Goal: Task Accomplishment & Management: Use online tool/utility

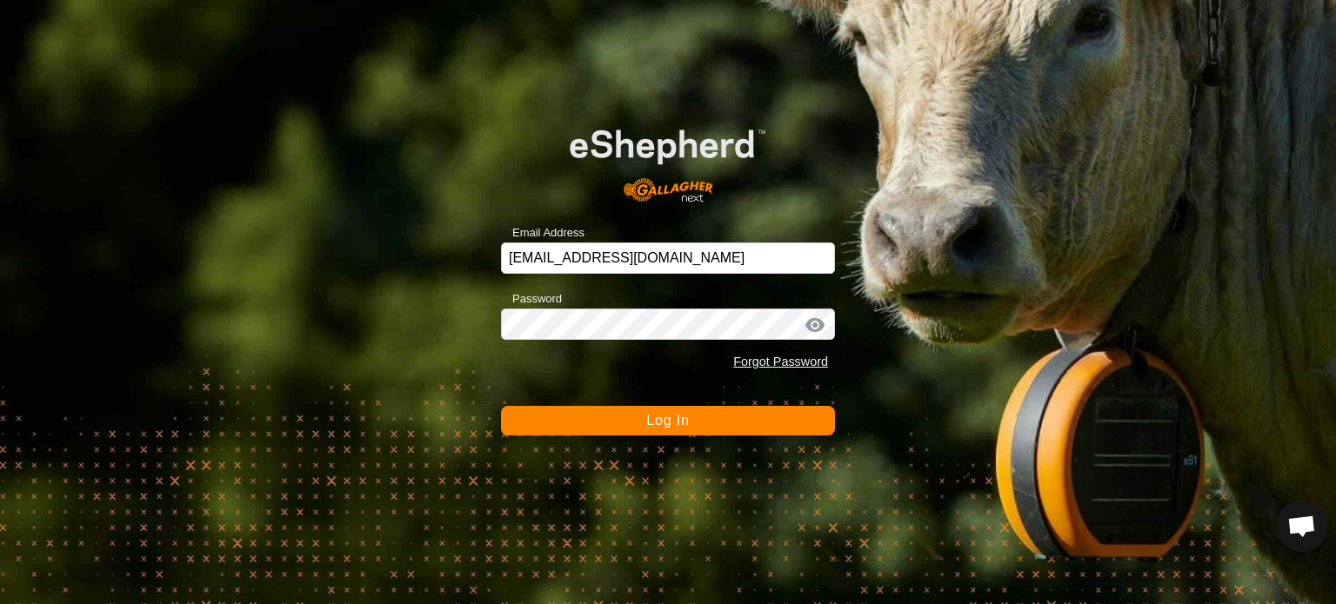
click at [748, 419] on button "Log In" at bounding box center [668, 421] width 334 height 30
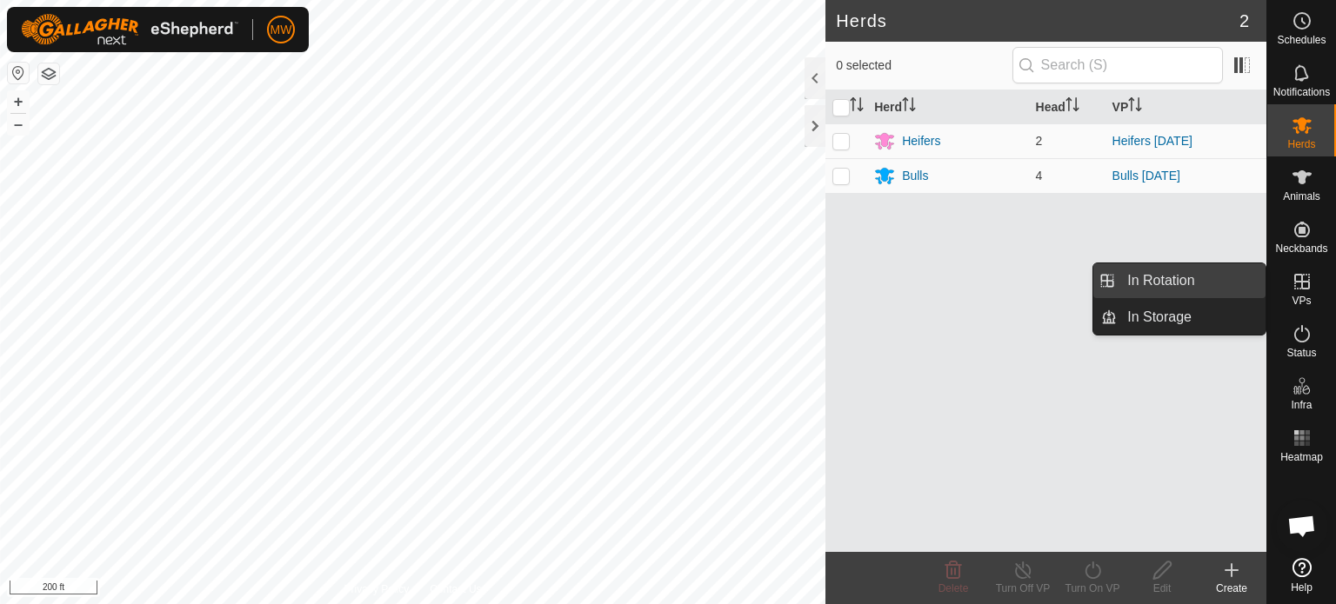
click at [1120, 267] on link "In Rotation" at bounding box center [1191, 281] width 149 height 35
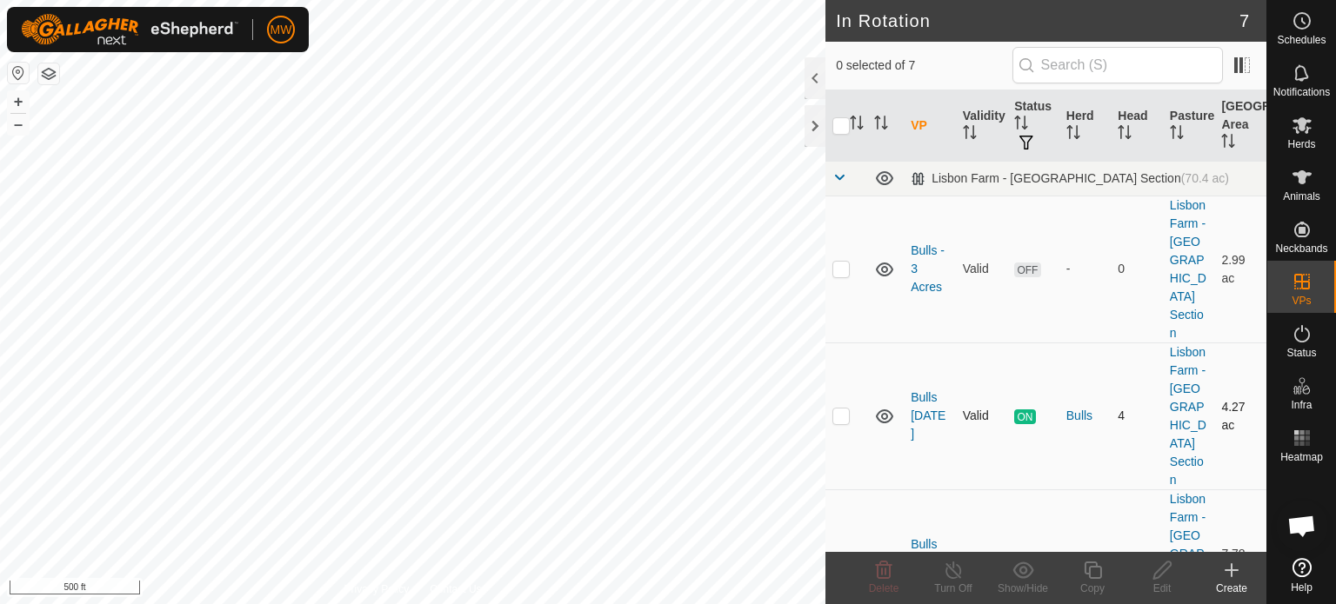
click at [844, 409] on p-checkbox at bounding box center [840, 416] width 17 height 14
click at [850, 357] on td at bounding box center [846, 416] width 42 height 147
checkbox input "false"
click at [832, 556] on p-checkbox at bounding box center [840, 563] width 17 height 14
checkbox input "true"
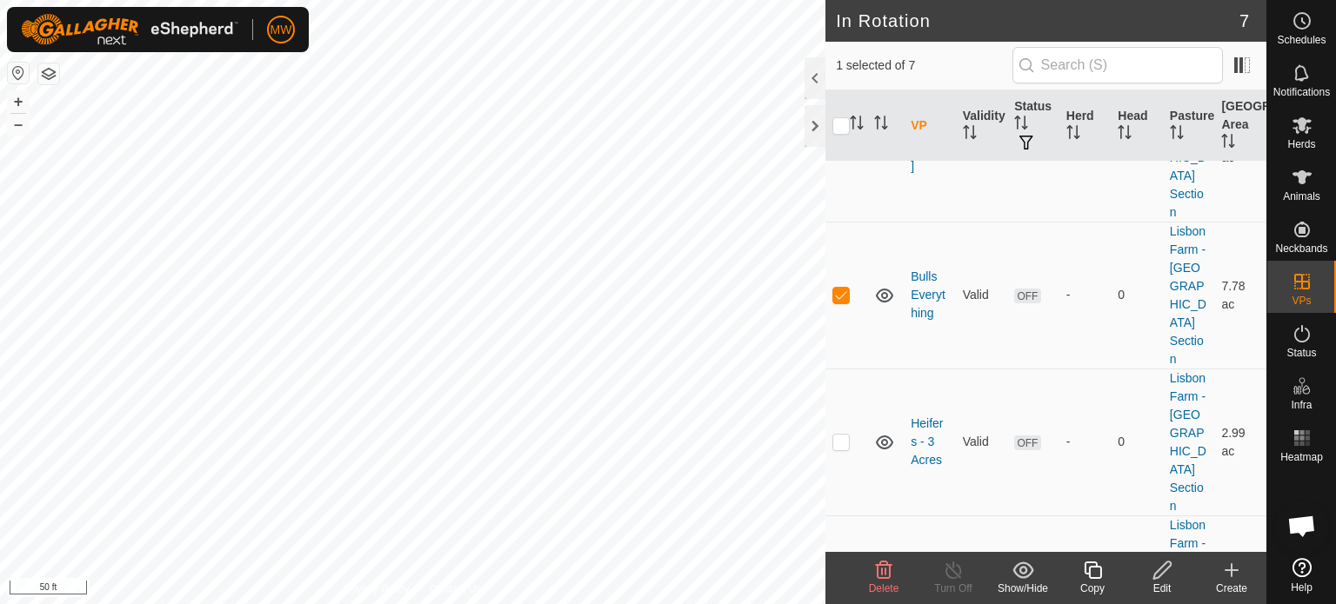
scroll to position [348, 0]
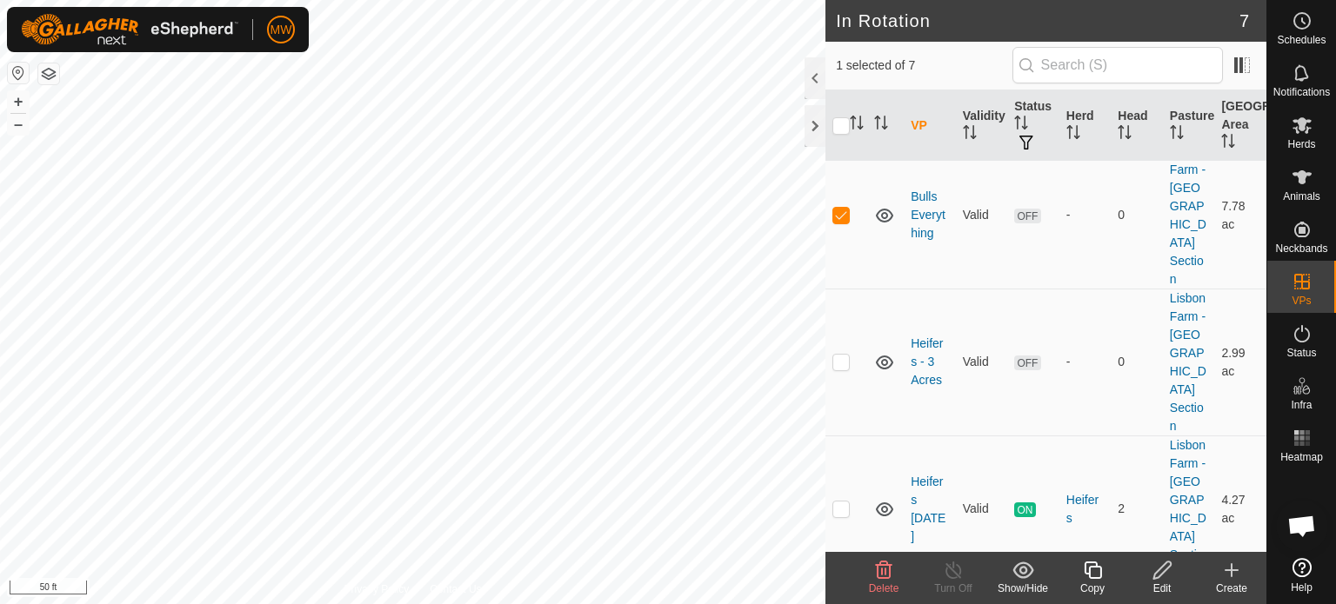
click at [1163, 586] on div "Edit" at bounding box center [1162, 589] width 70 height 16
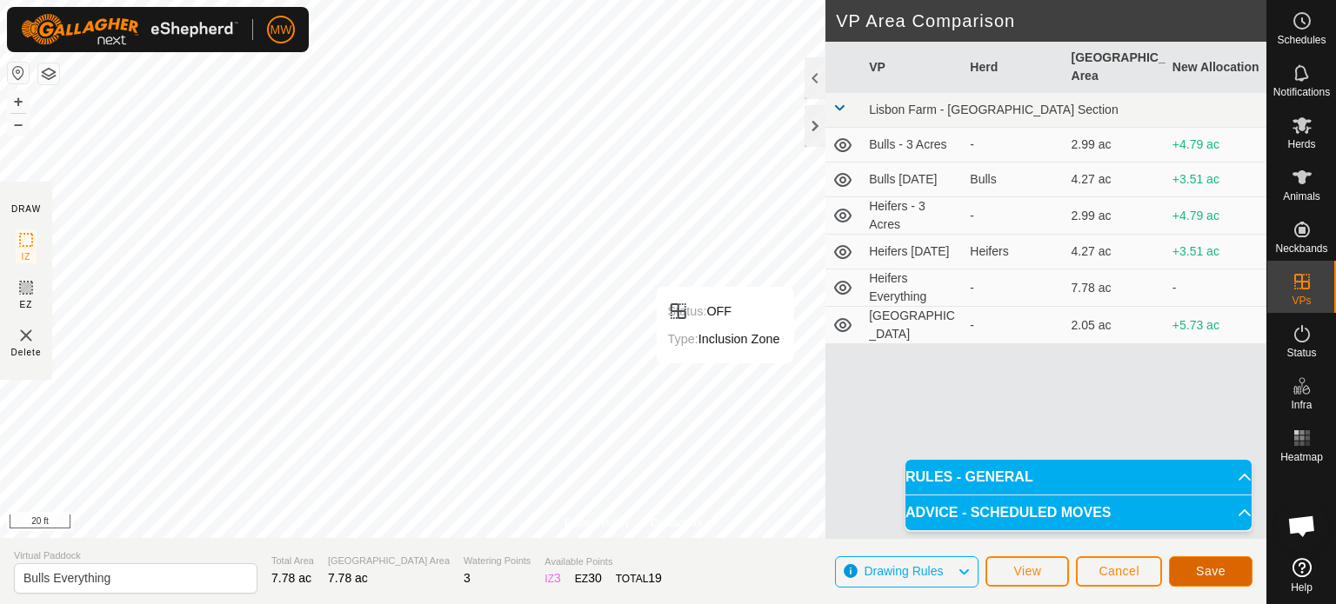
click at [1181, 573] on button "Save" at bounding box center [1210, 572] width 83 height 30
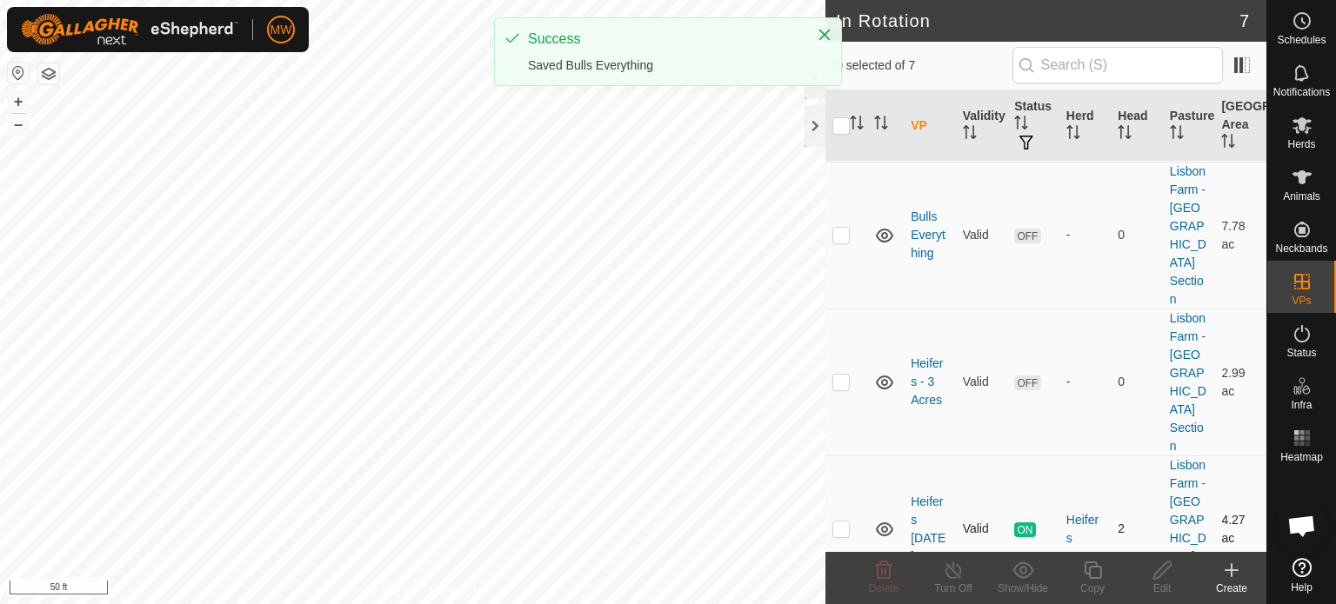
scroll to position [348, 0]
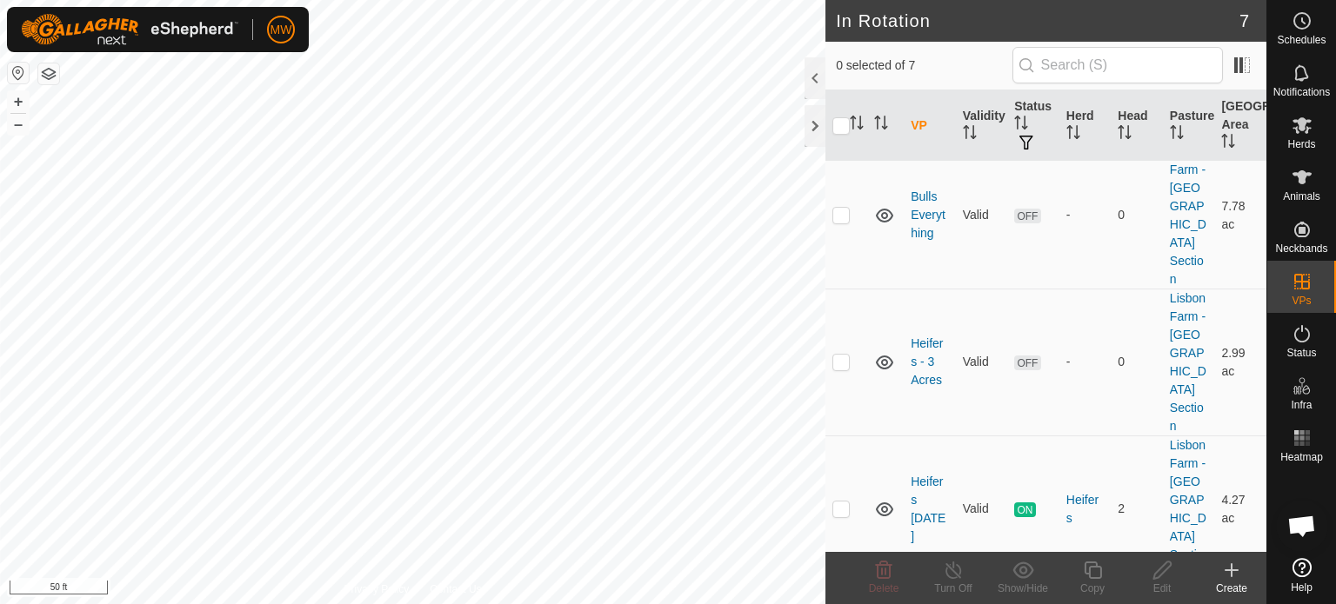
checkbox input "true"
click at [1178, 574] on edit-svg-icon at bounding box center [1162, 570] width 70 height 21
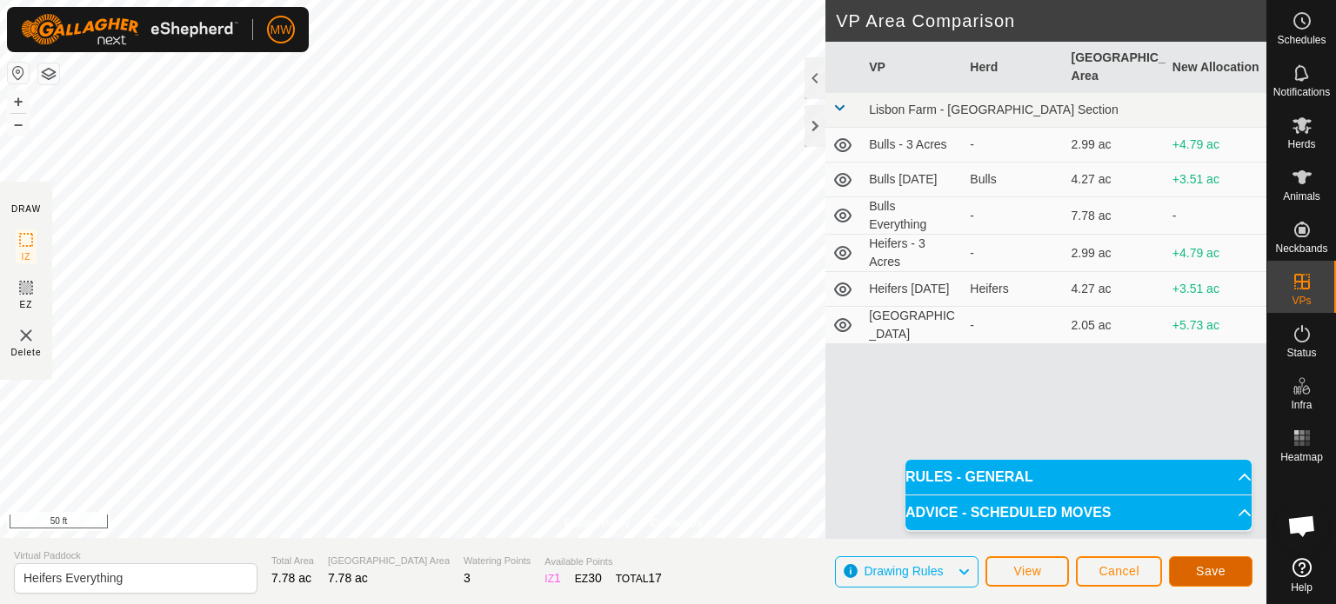
click at [1173, 568] on button "Save" at bounding box center [1210, 572] width 83 height 30
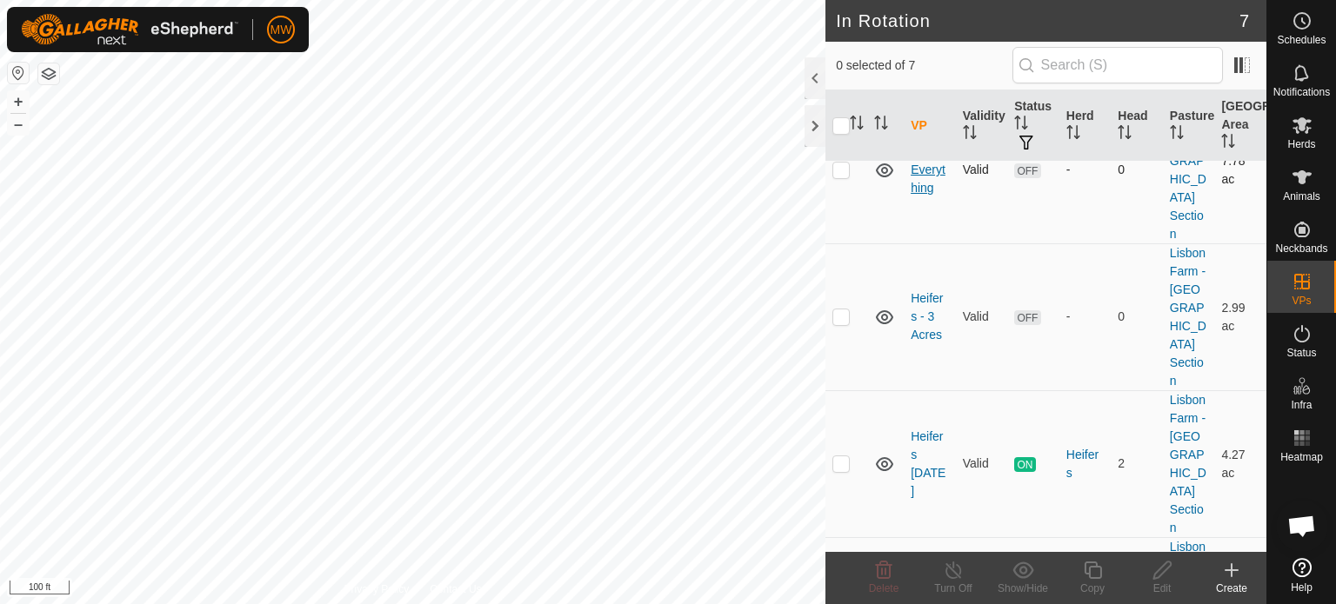
scroll to position [415, 0]
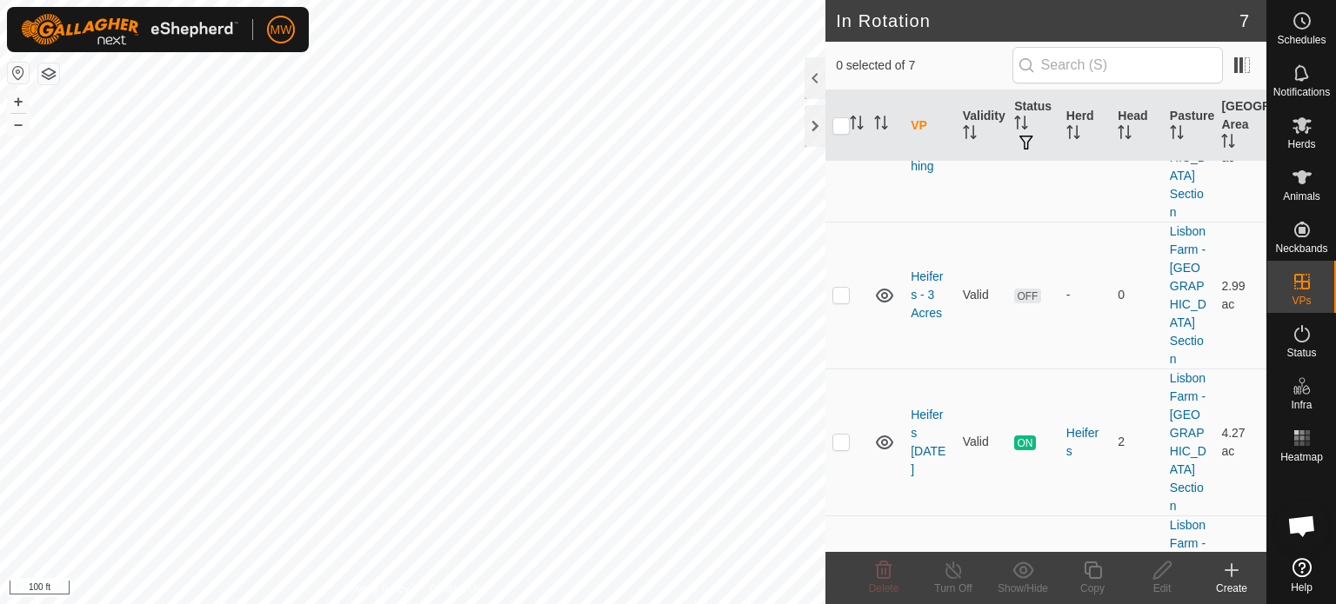
click at [846, 582] on p-checkbox at bounding box center [840, 589] width 17 height 14
checkbox input "true"
click at [1162, 587] on div "Edit" at bounding box center [1162, 589] width 70 height 16
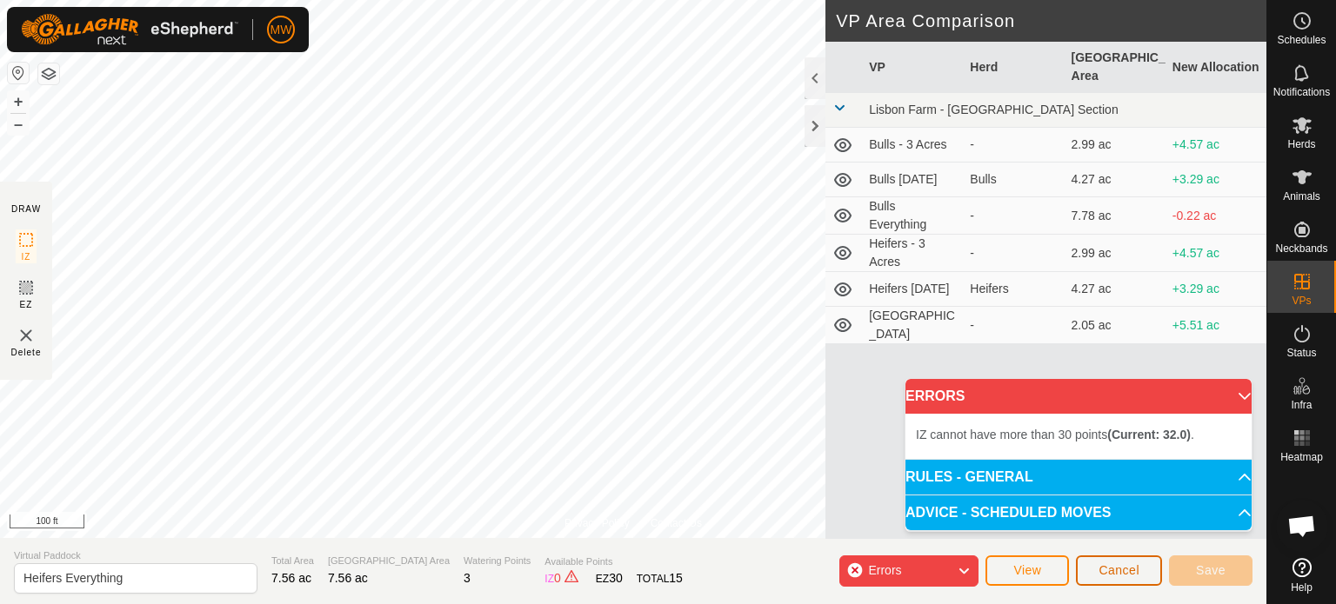
click at [1124, 571] on span "Cancel" at bounding box center [1118, 571] width 41 height 14
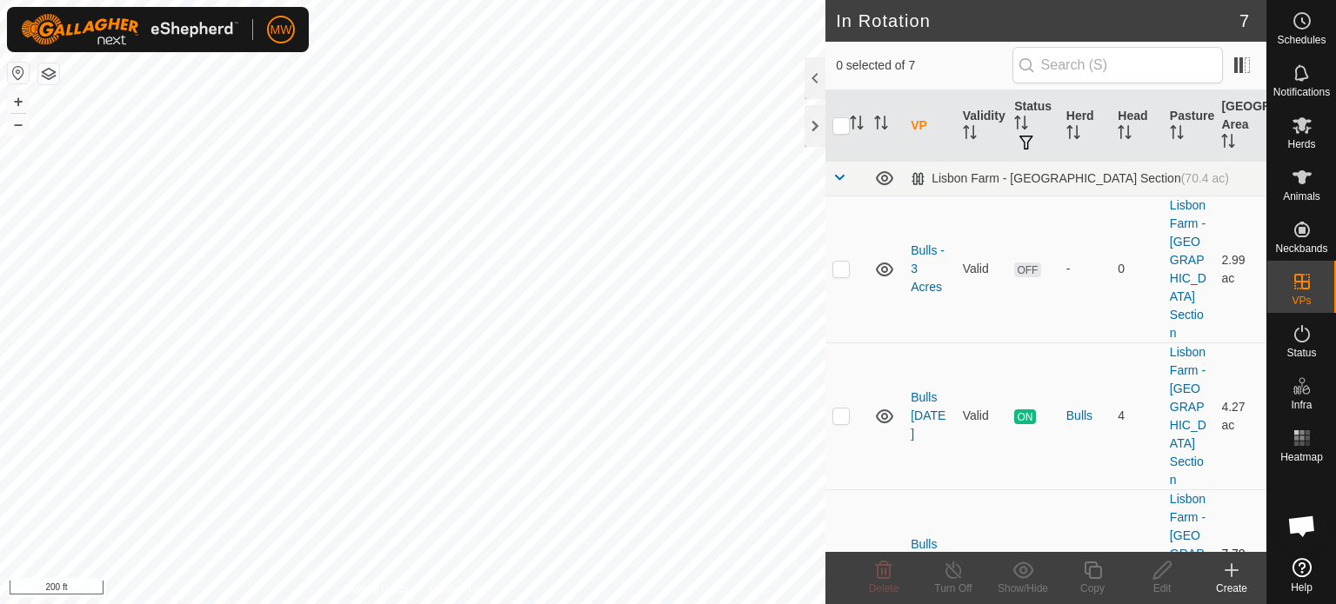
click at [849, 490] on td at bounding box center [846, 563] width 42 height 147
checkbox input "true"
click at [1157, 577] on icon at bounding box center [1163, 570] width 22 height 21
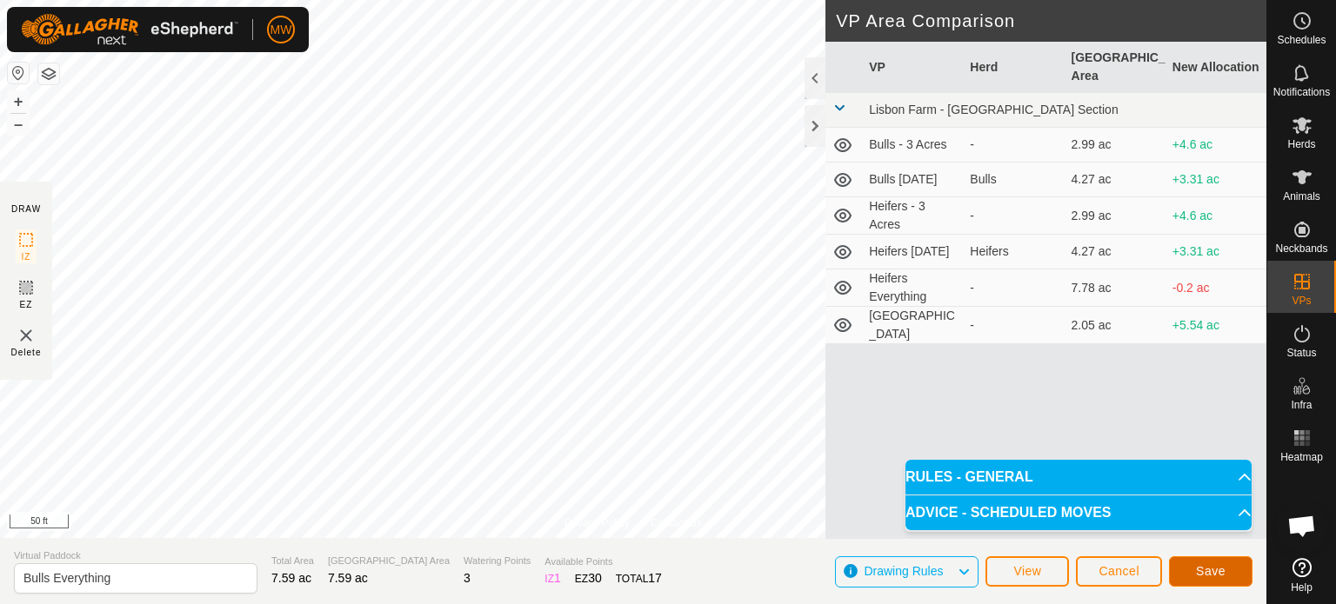
click at [1192, 581] on button "Save" at bounding box center [1210, 572] width 83 height 30
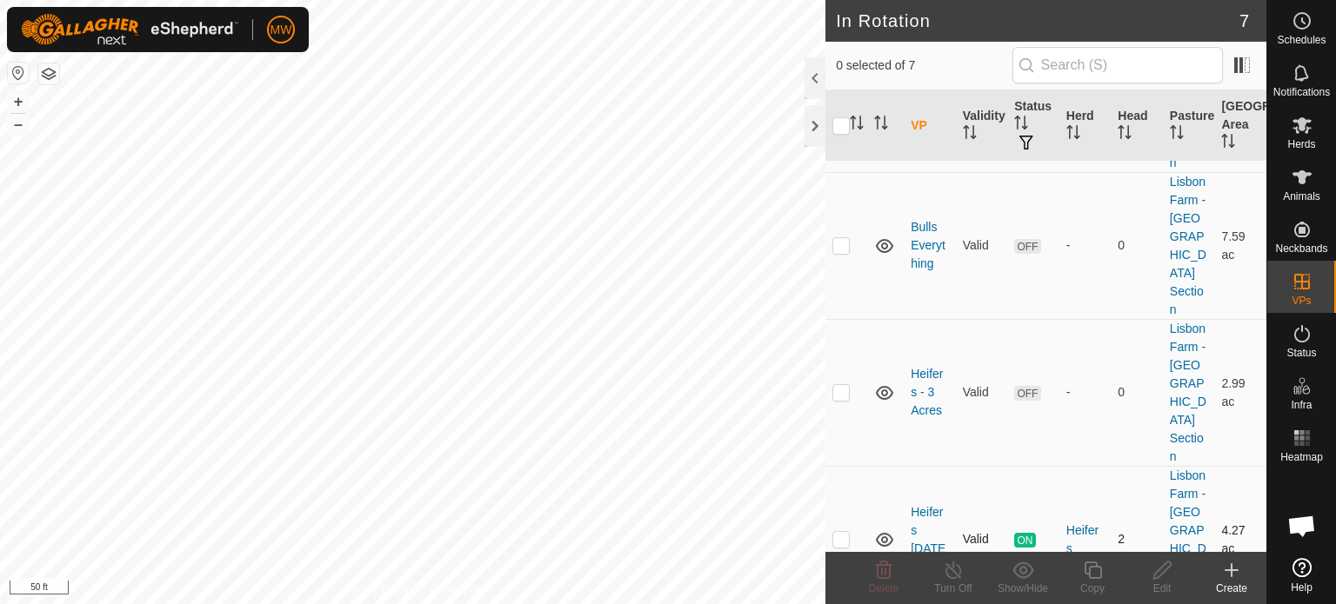
scroll to position [348, 0]
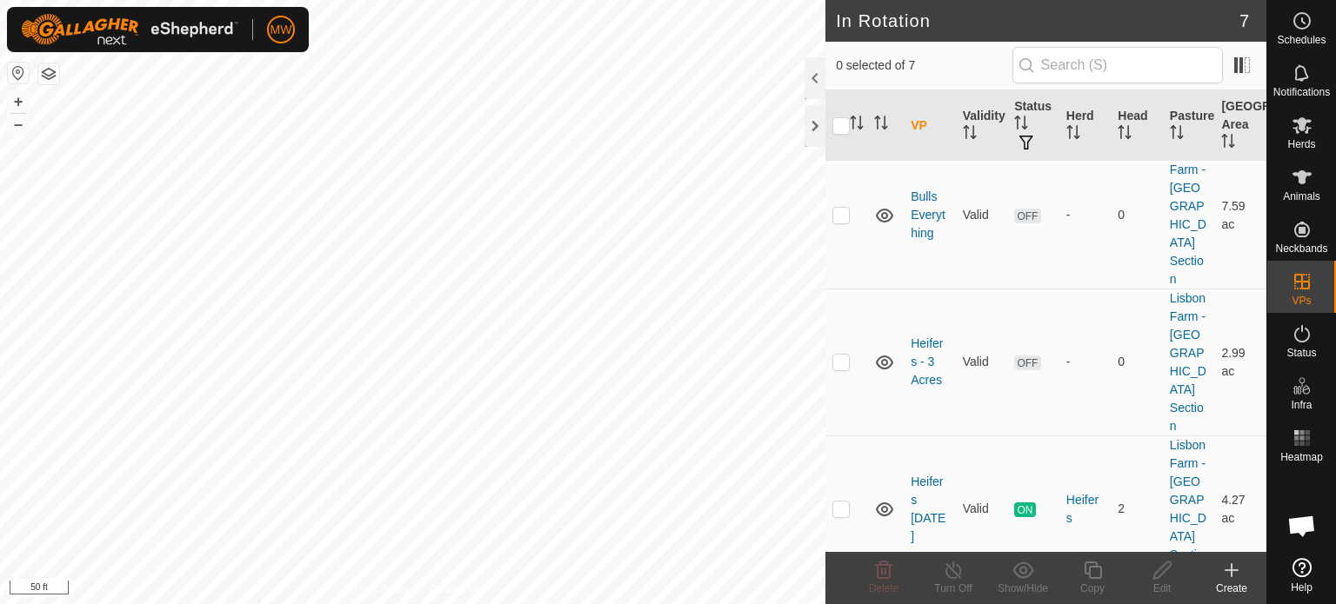
checkbox input "true"
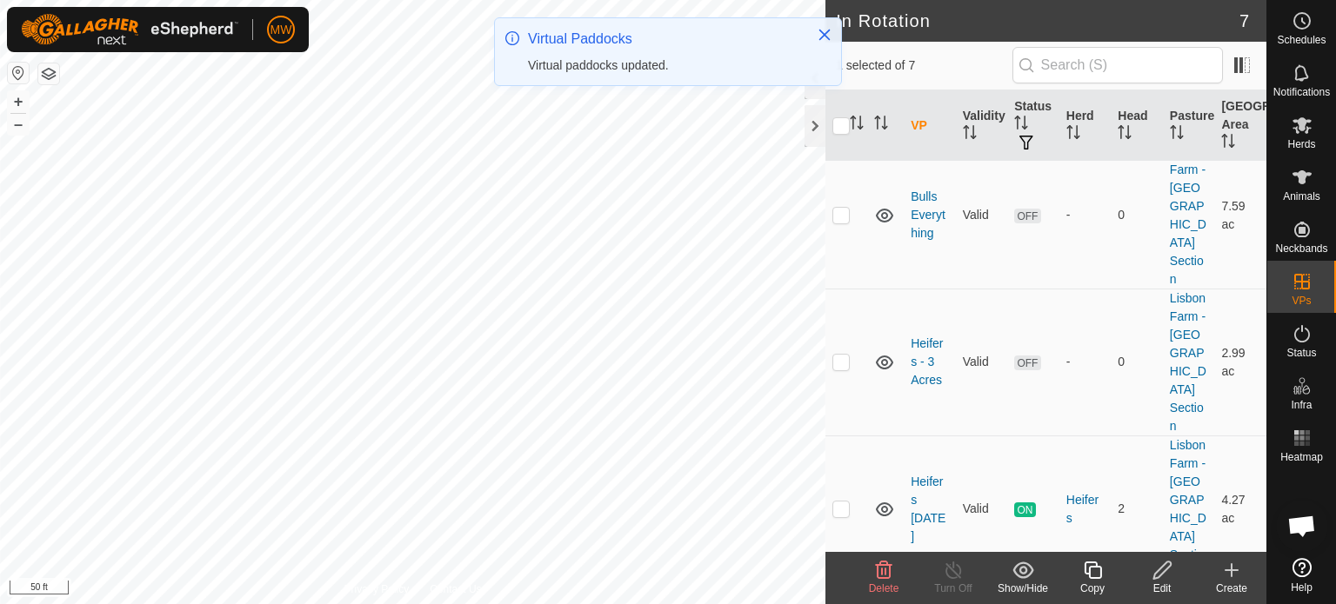
click at [1159, 578] on icon at bounding box center [1163, 570] width 22 height 21
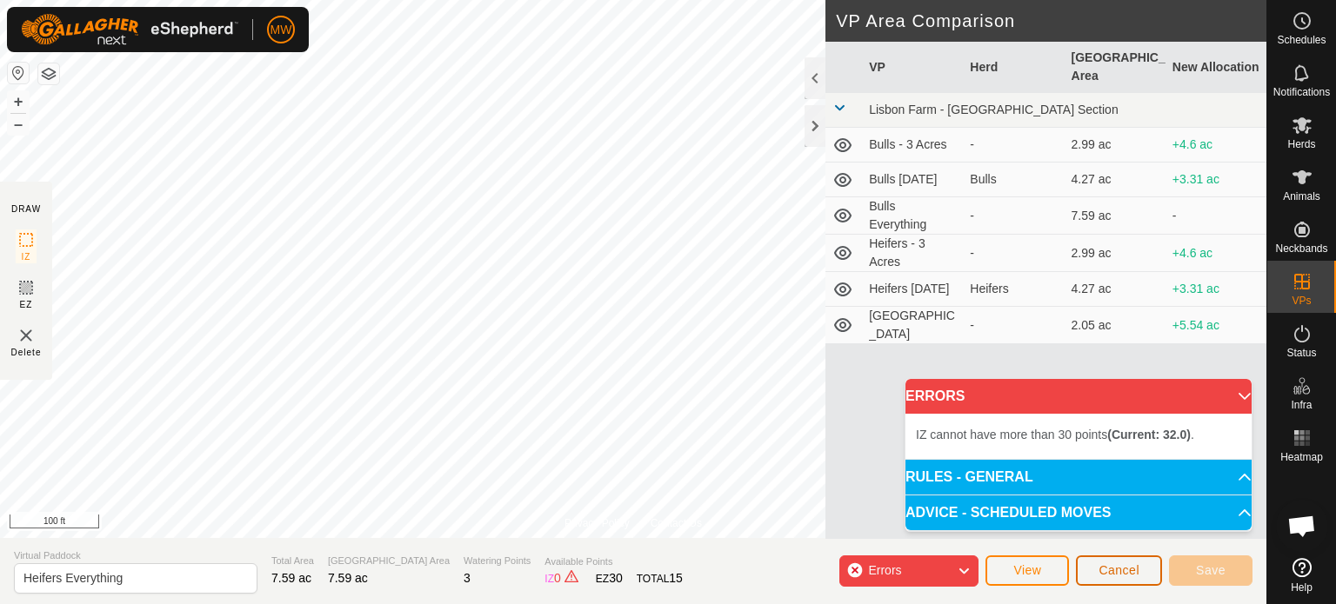
click at [1109, 575] on span "Cancel" at bounding box center [1118, 571] width 41 height 14
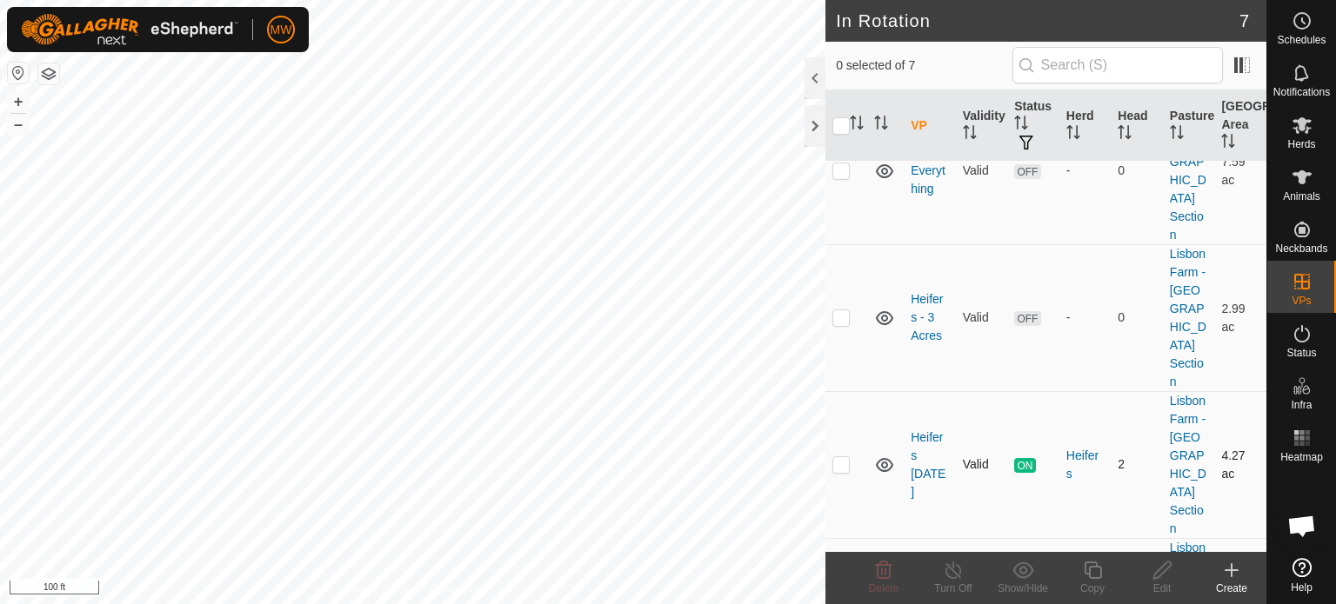
scroll to position [415, 0]
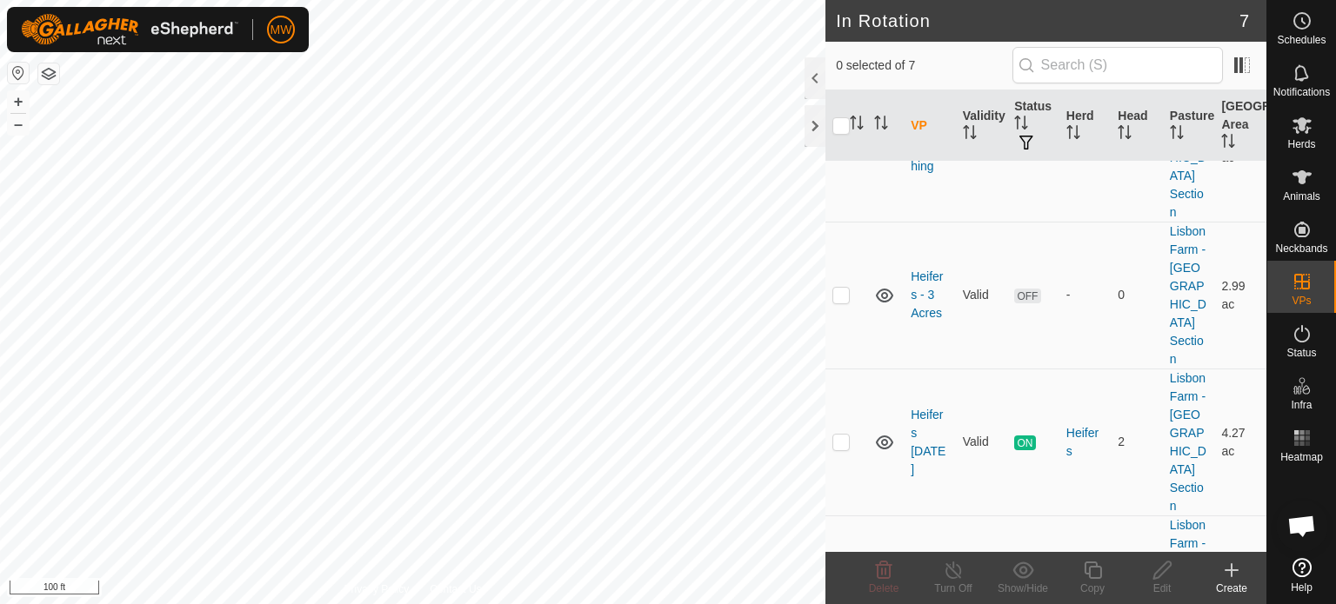
click at [843, 582] on p-checkbox at bounding box center [840, 589] width 17 height 14
checkbox input "true"
click at [1169, 570] on icon at bounding box center [1163, 570] width 22 height 21
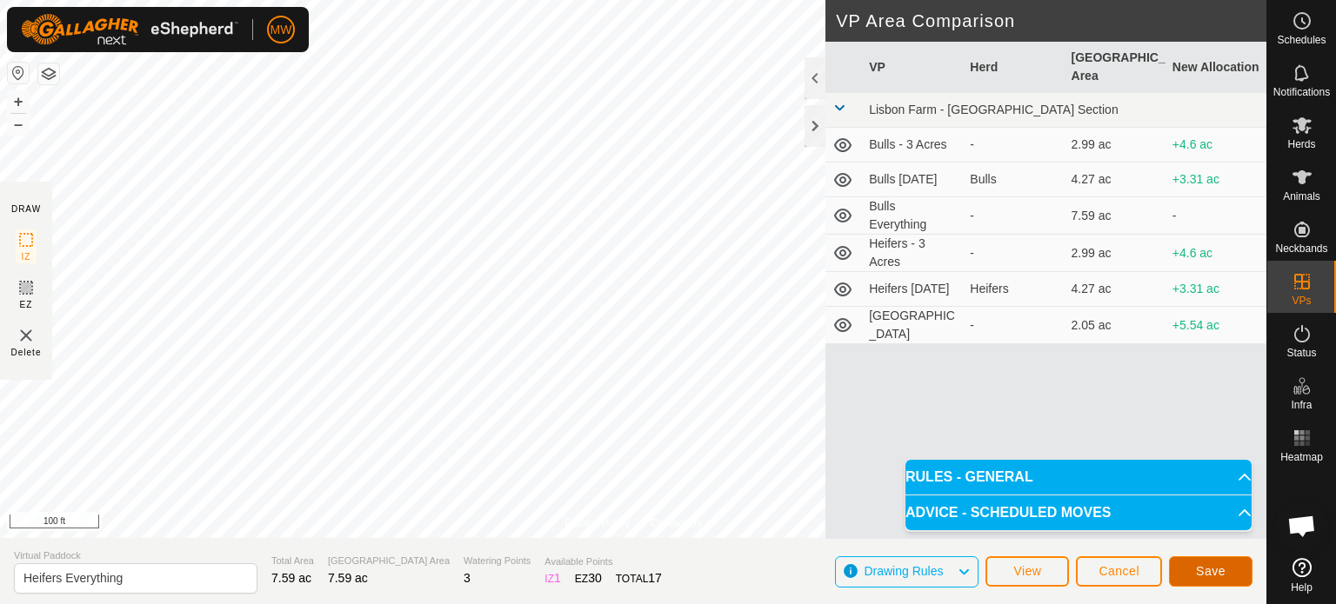
click at [1223, 584] on button "Save" at bounding box center [1210, 572] width 83 height 30
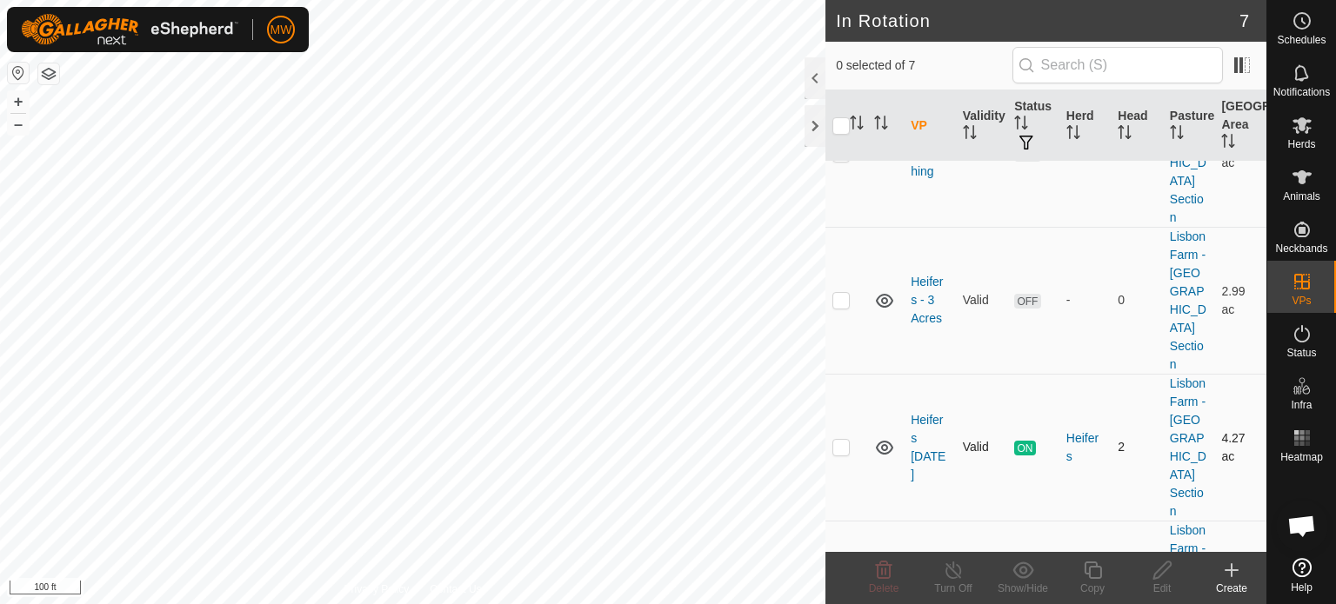
scroll to position [415, 0]
click at [851, 516] on td at bounding box center [846, 589] width 42 height 147
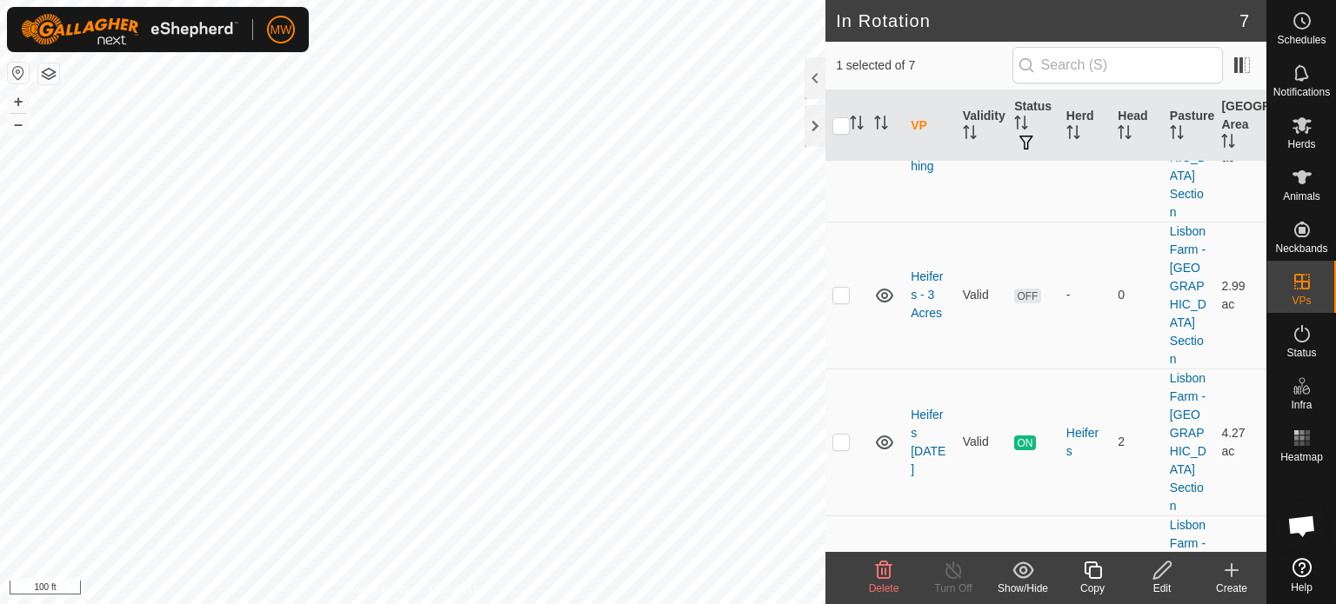
click at [843, 582] on p-checkbox at bounding box center [840, 589] width 17 height 14
checkbox input "false"
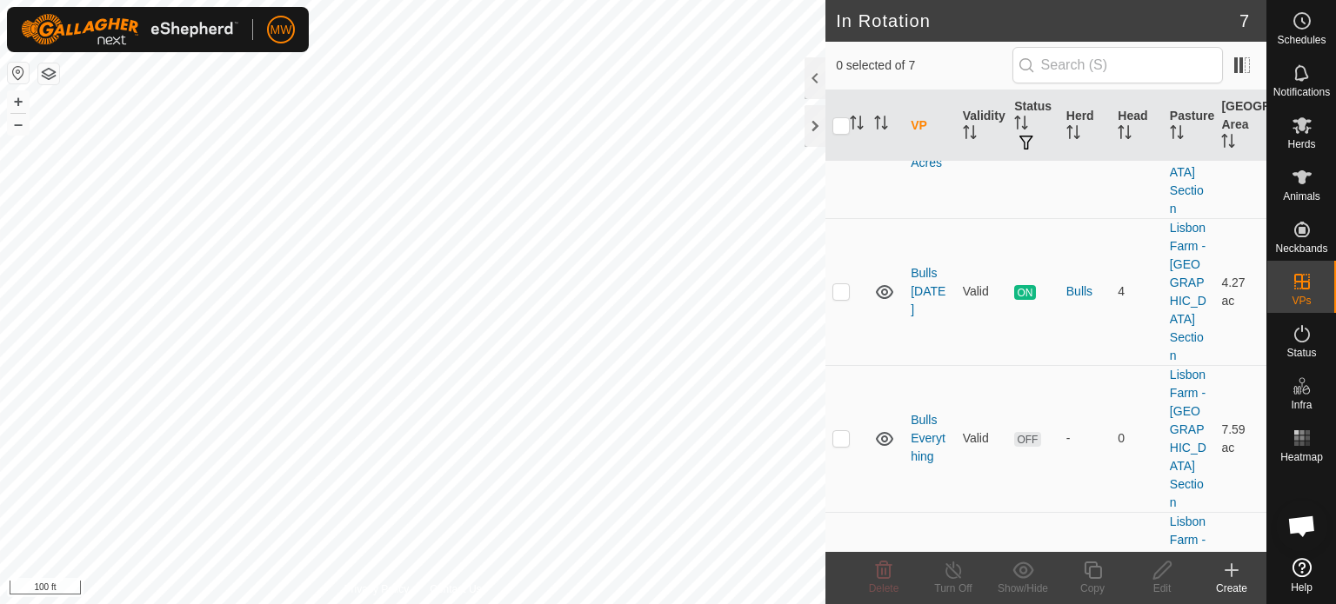
scroll to position [67, 0]
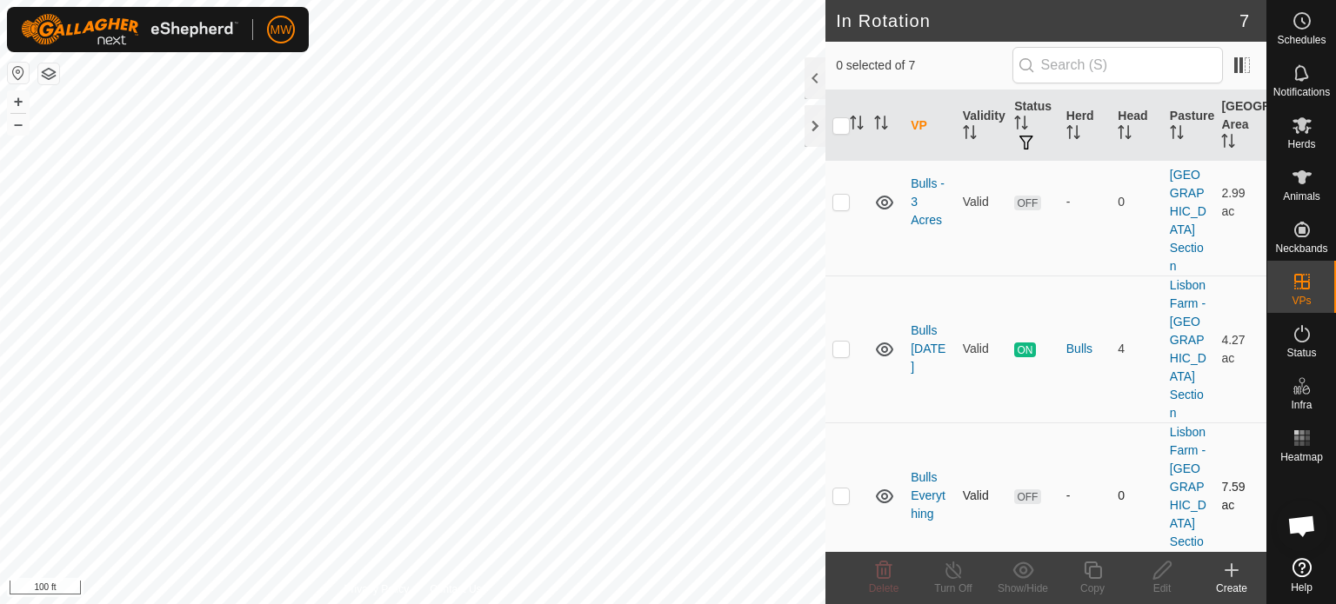
click at [844, 423] on td at bounding box center [846, 496] width 42 height 147
checkbox input "true"
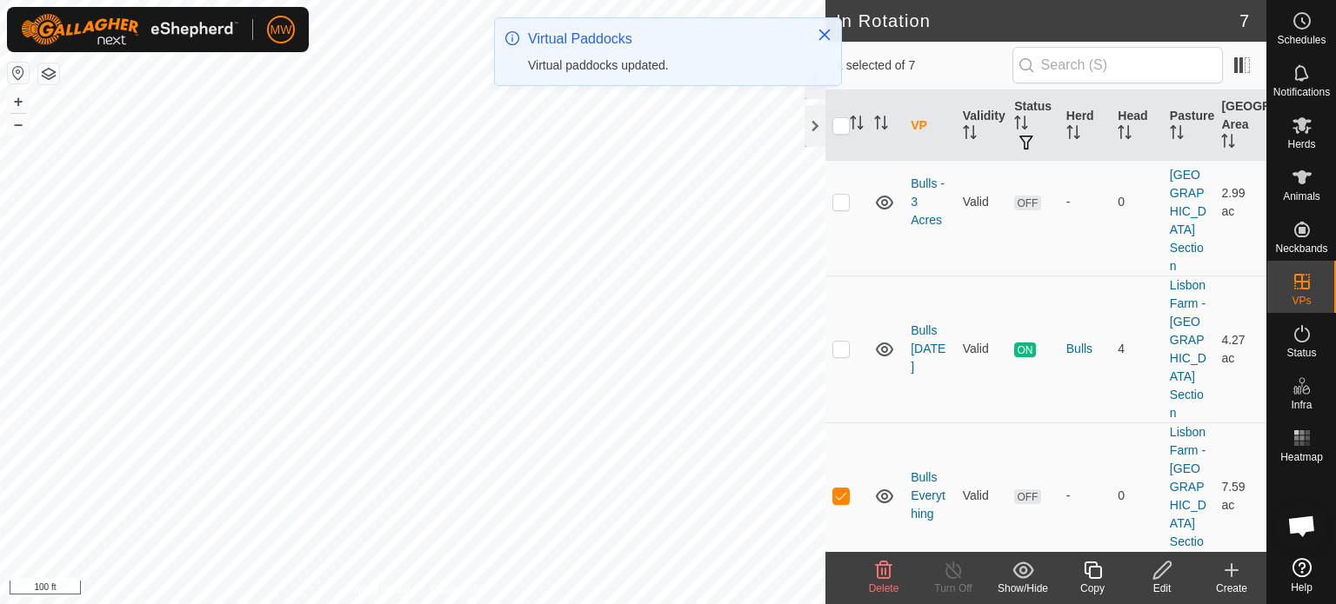
click at [1173, 573] on edit-svg-icon at bounding box center [1162, 570] width 70 height 21
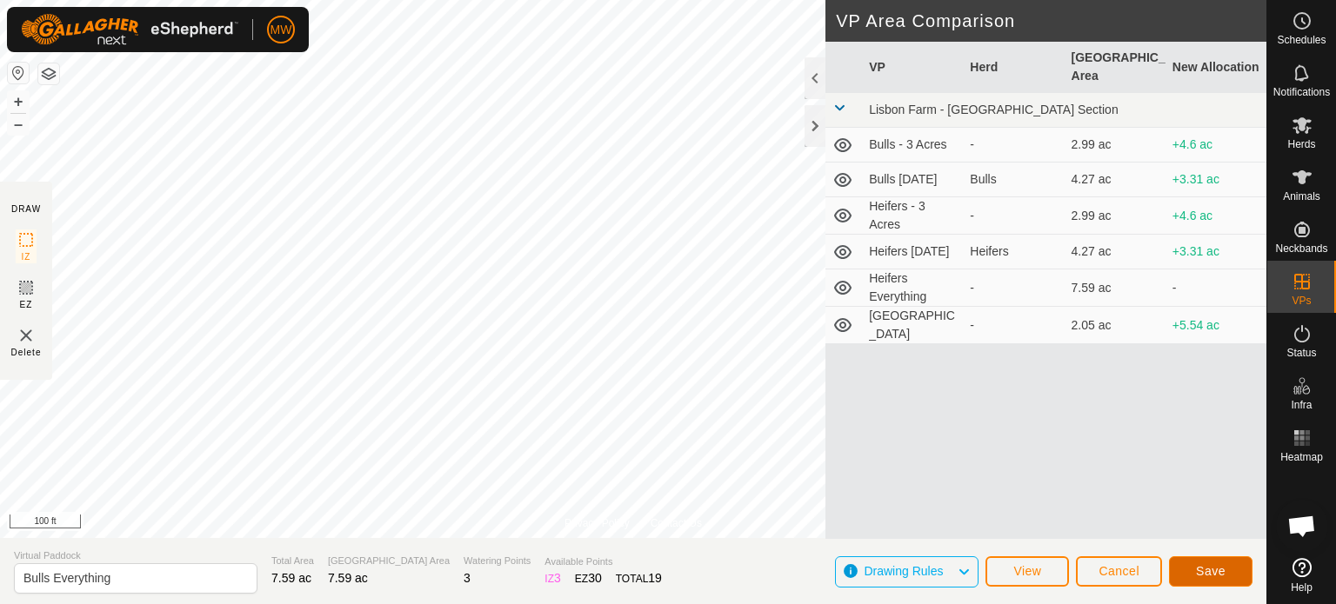
click at [1222, 577] on span "Save" at bounding box center [1211, 571] width 30 height 14
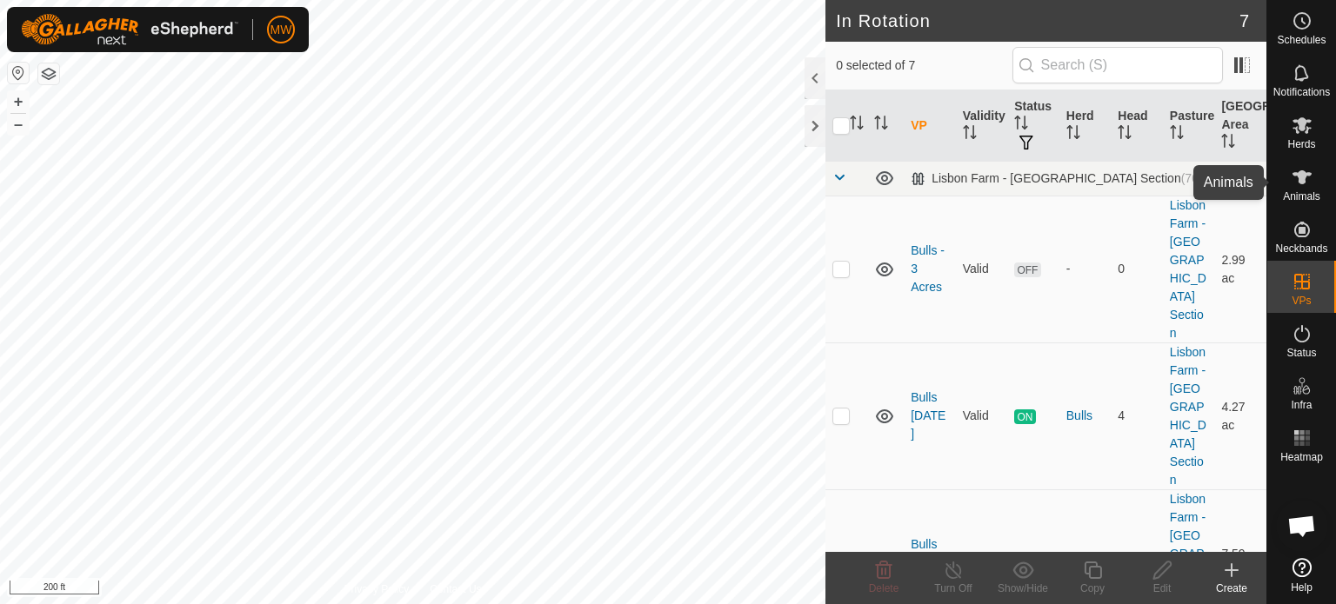
click at [1305, 191] on span "Animals" at bounding box center [1301, 196] width 37 height 10
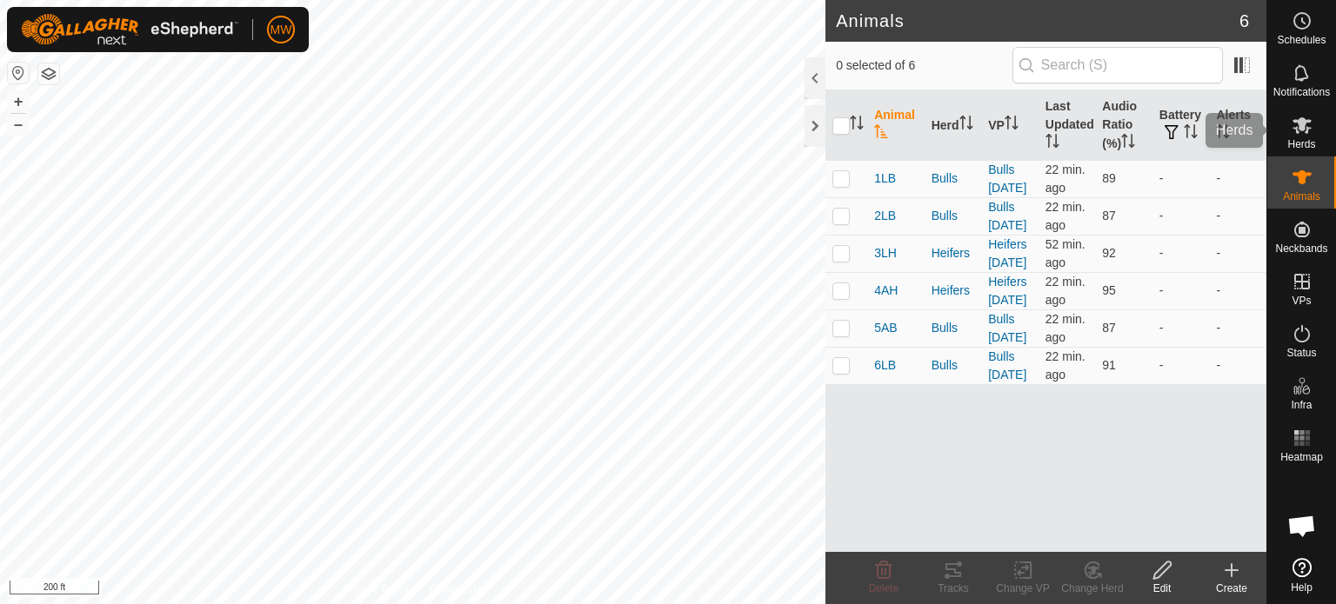
click at [1300, 128] on icon at bounding box center [1301, 125] width 19 height 17
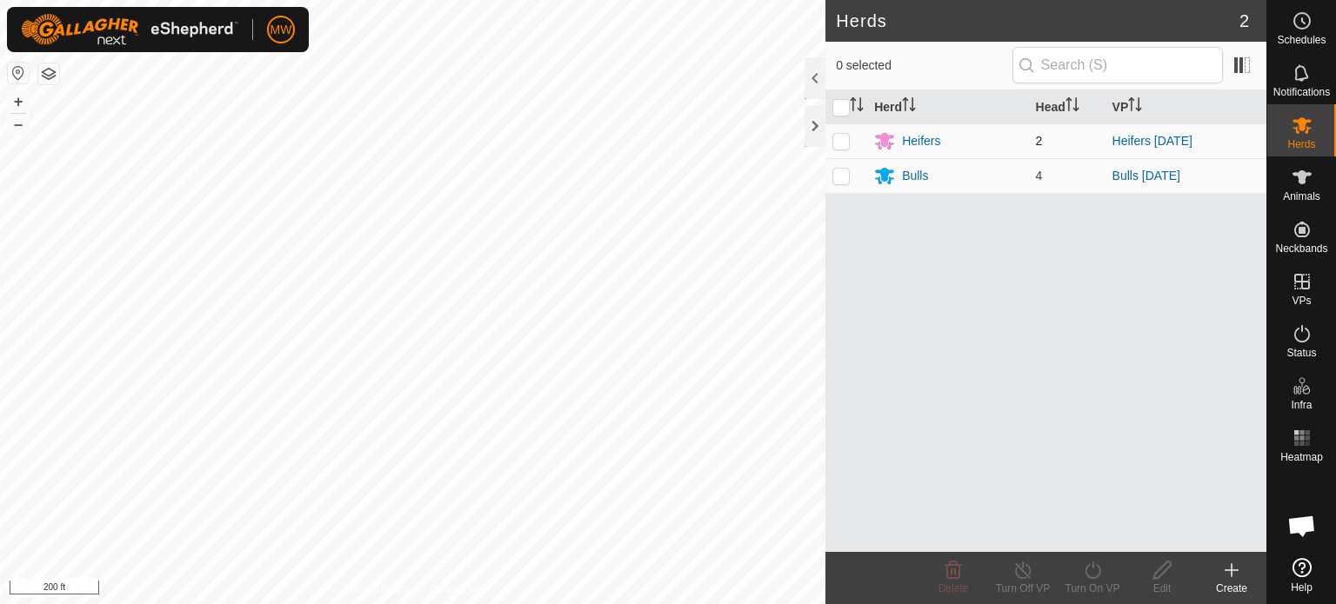
click at [841, 138] on p-checkbox at bounding box center [840, 141] width 17 height 14
checkbox input "true"
click at [1077, 574] on turn-on-svg-icon at bounding box center [1093, 570] width 70 height 21
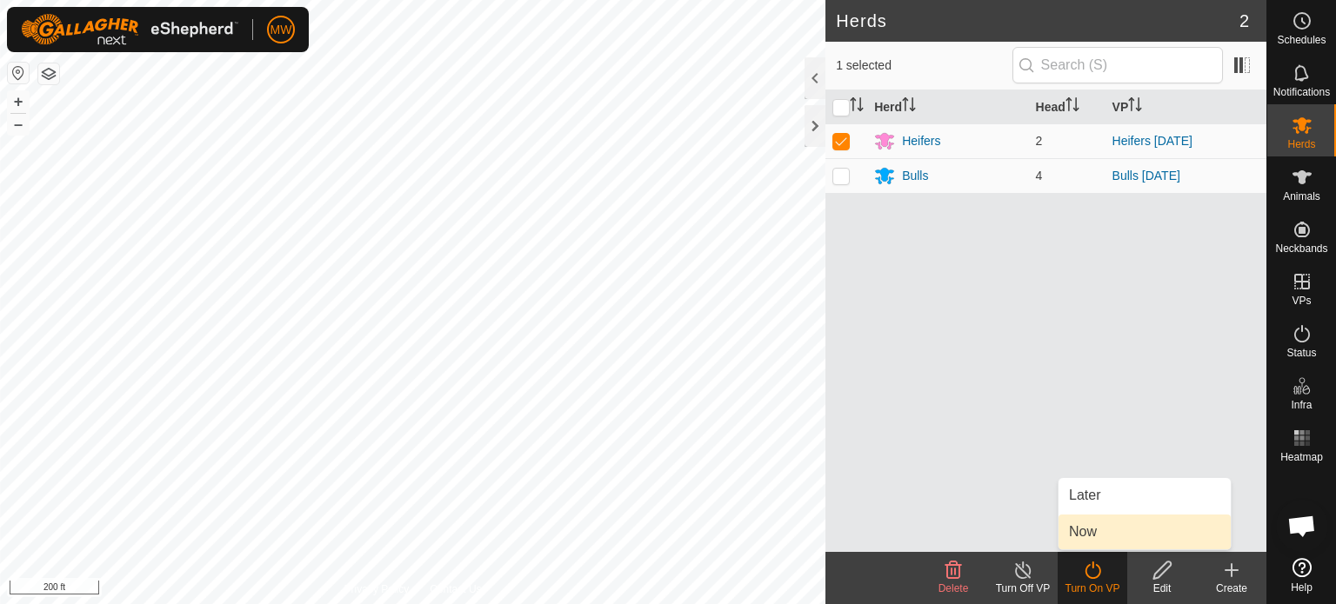
click at [1078, 537] on link "Now" at bounding box center [1144, 532] width 172 height 35
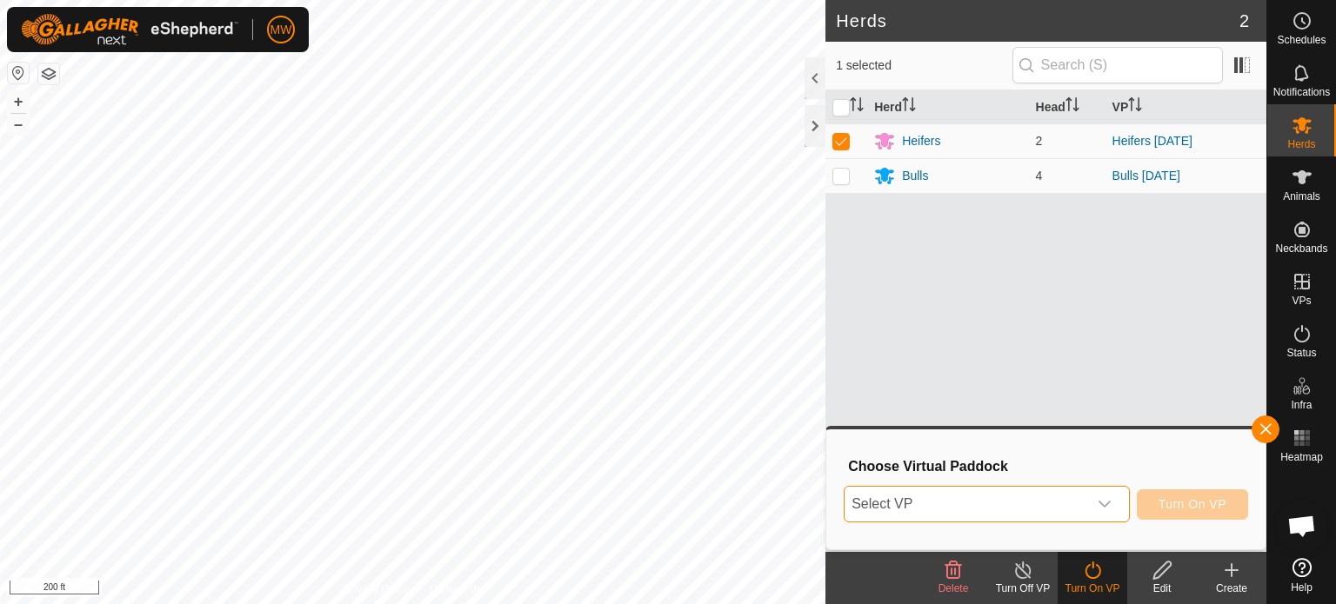
click at [939, 494] on span "Select VP" at bounding box center [965, 504] width 243 height 35
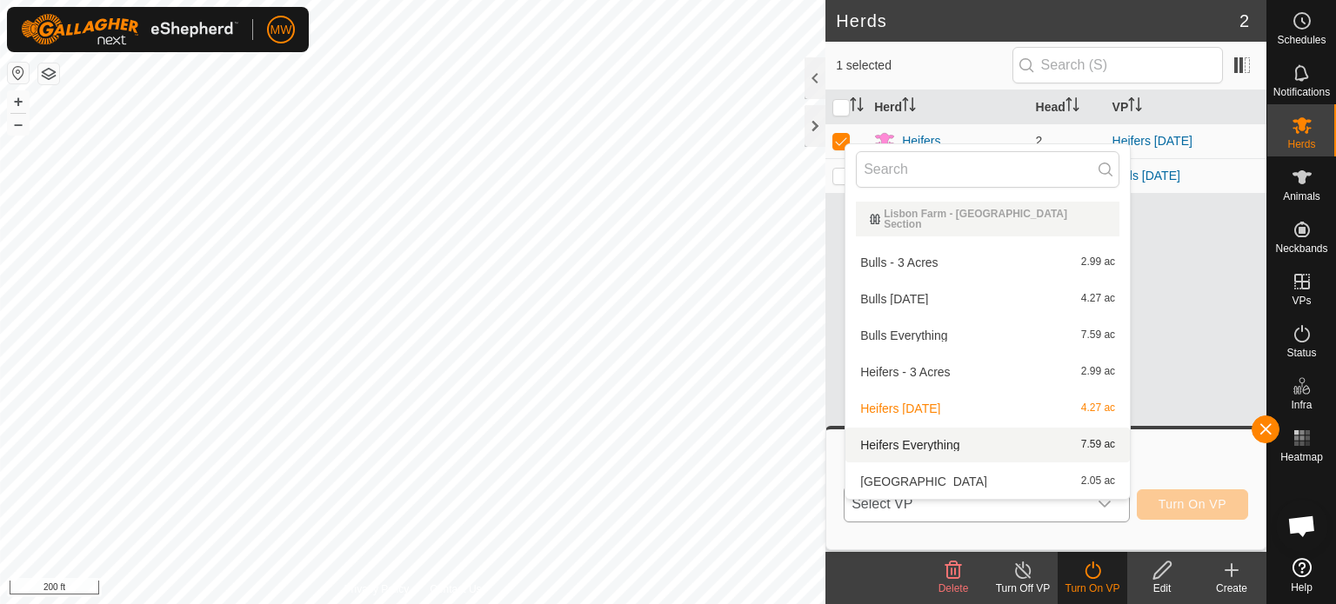
click at [912, 428] on li "Heifers Everything 7.59 ac" at bounding box center [987, 445] width 284 height 35
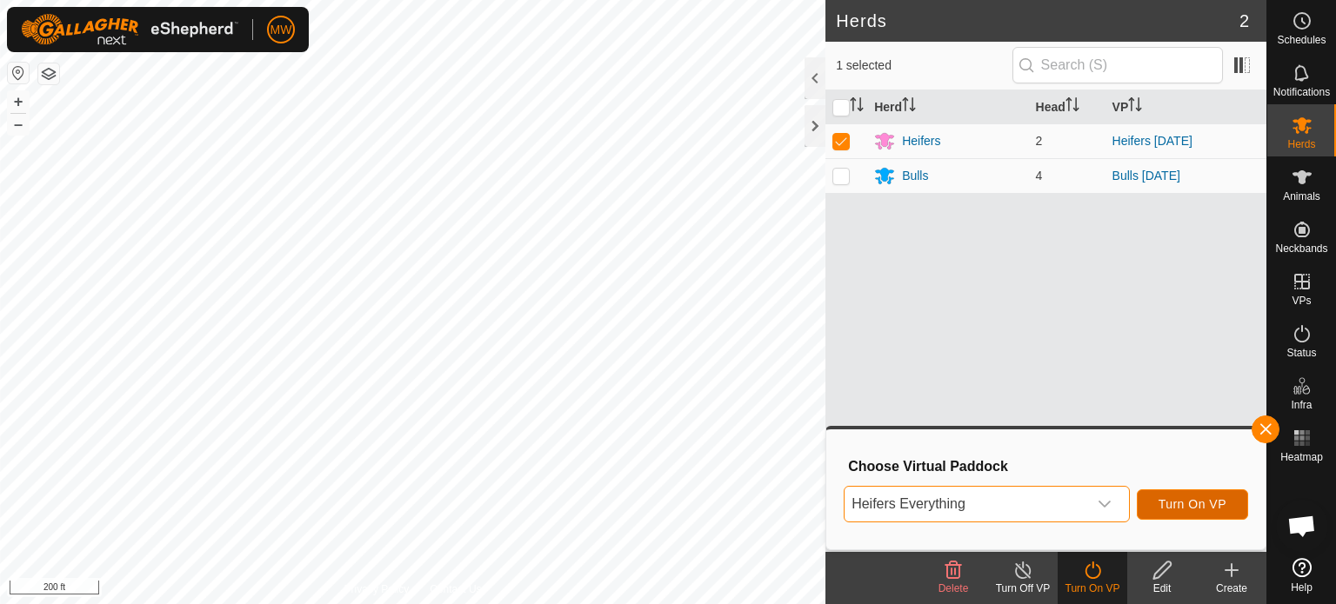
click at [1180, 499] on span "Turn On VP" at bounding box center [1192, 504] width 68 height 14
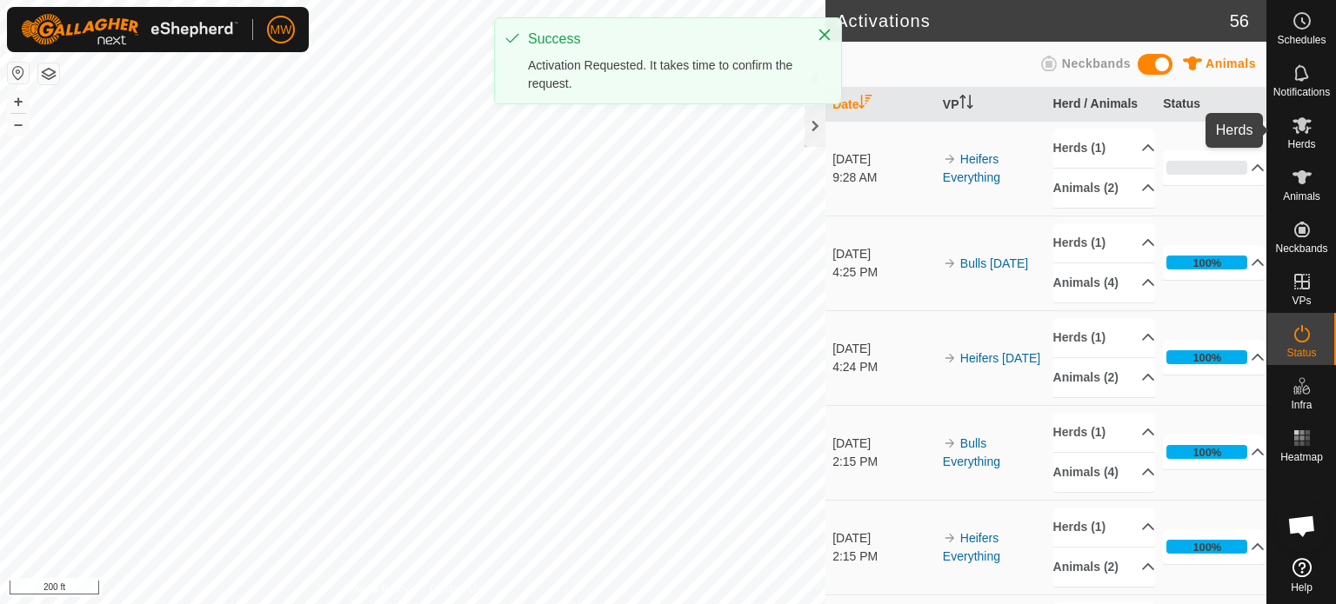
click at [1304, 137] on es-mob-svg-icon at bounding box center [1301, 125] width 31 height 28
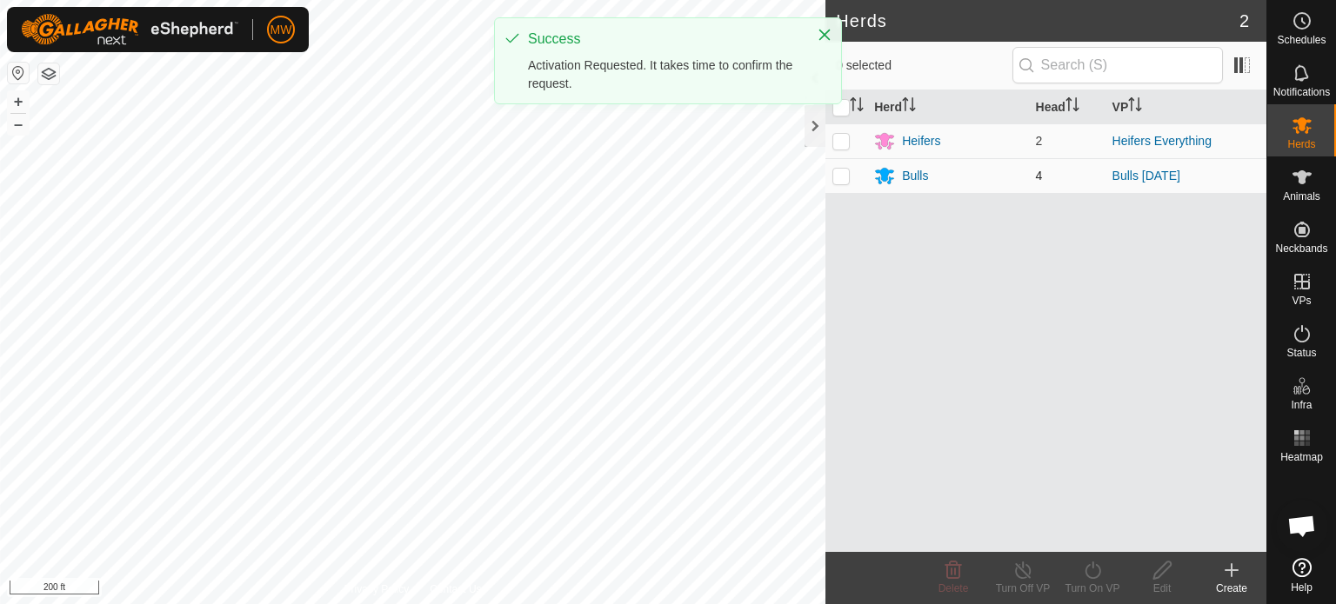
click at [842, 172] on p-checkbox at bounding box center [840, 176] width 17 height 14
checkbox input "true"
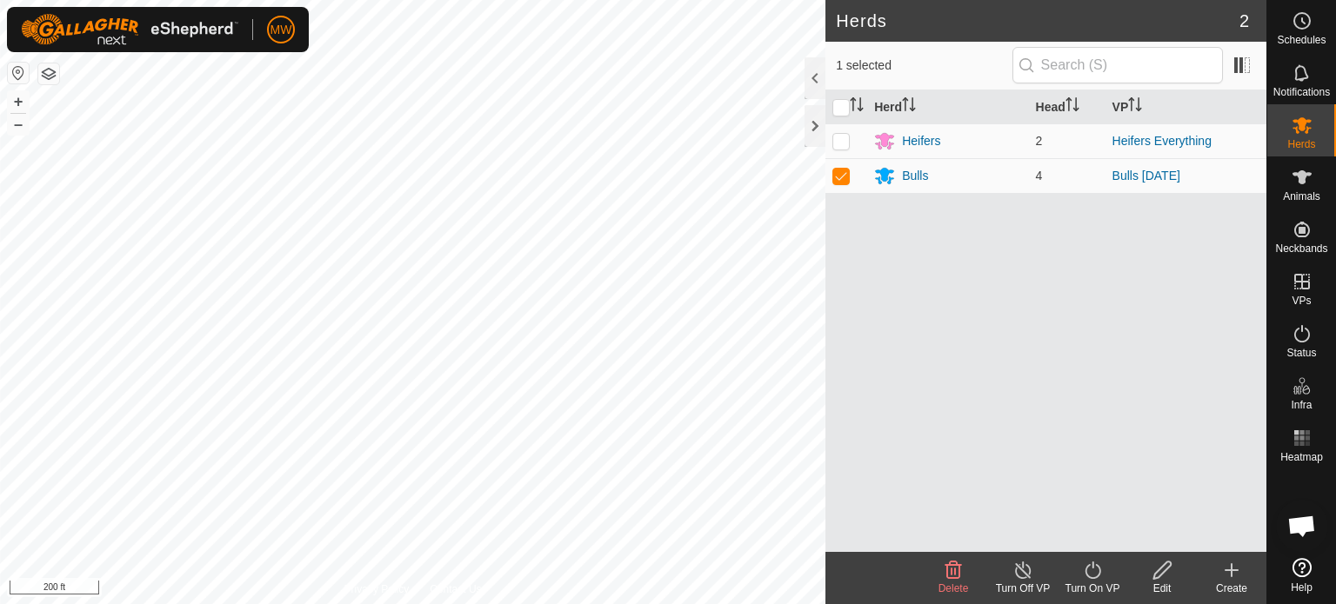
click at [1112, 589] on div "Turn On VP" at bounding box center [1093, 589] width 70 height 16
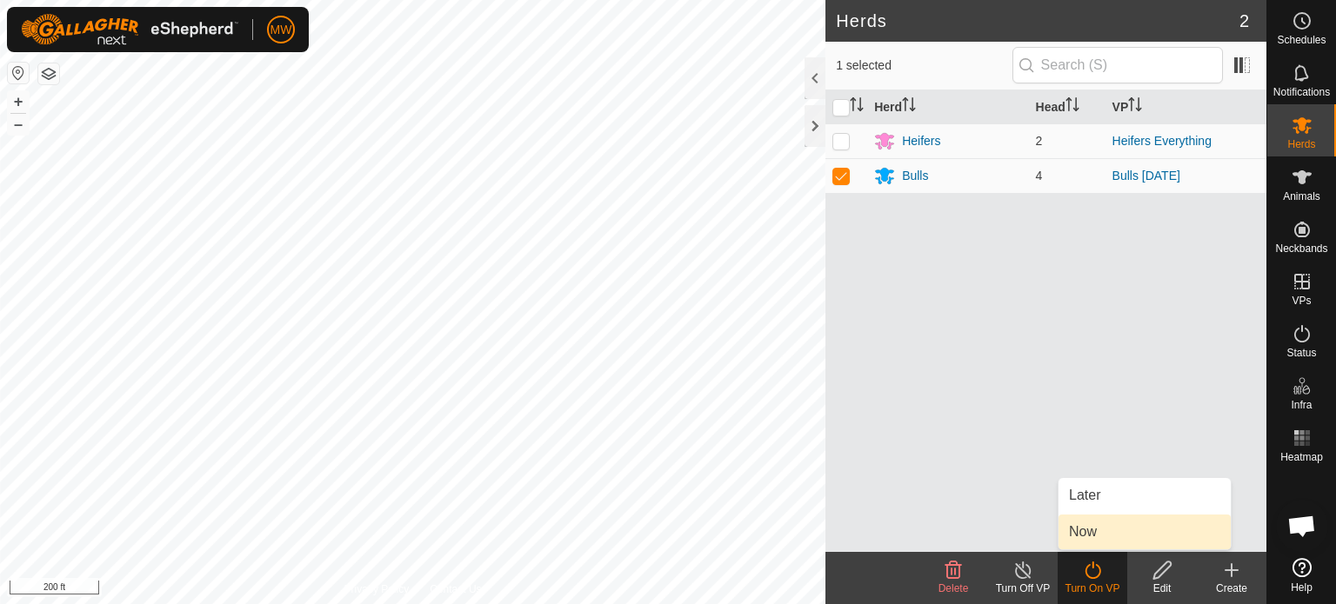
click at [1089, 526] on link "Now" at bounding box center [1144, 532] width 172 height 35
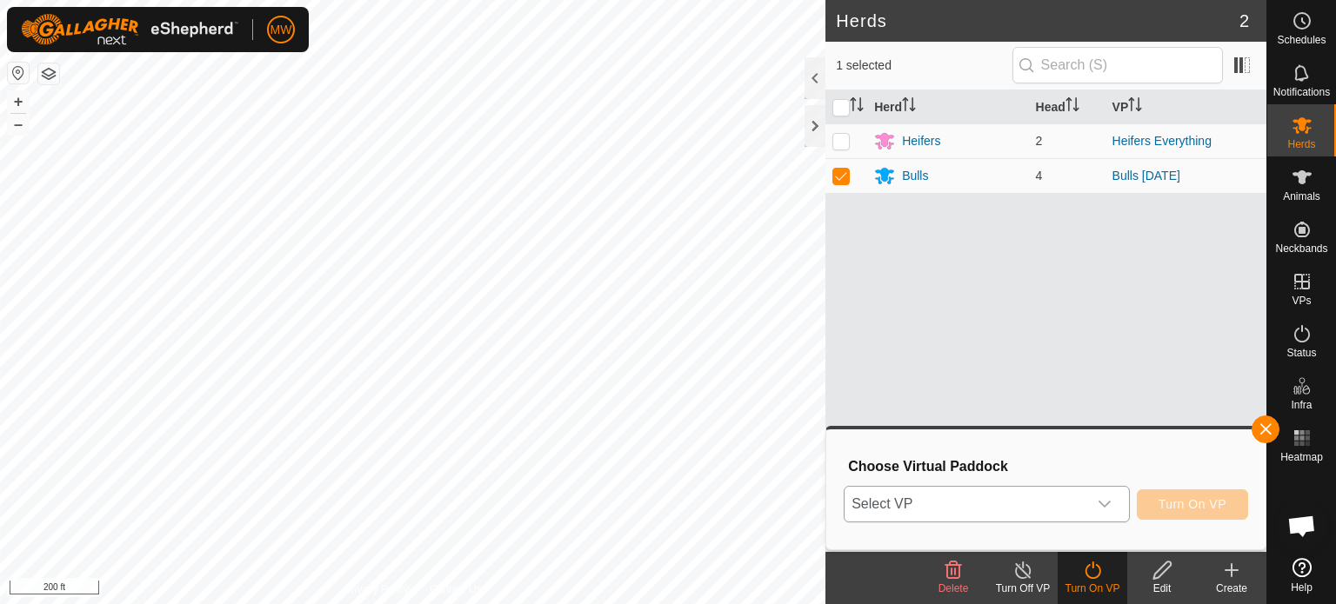
click at [932, 504] on span "Select VP" at bounding box center [965, 504] width 243 height 35
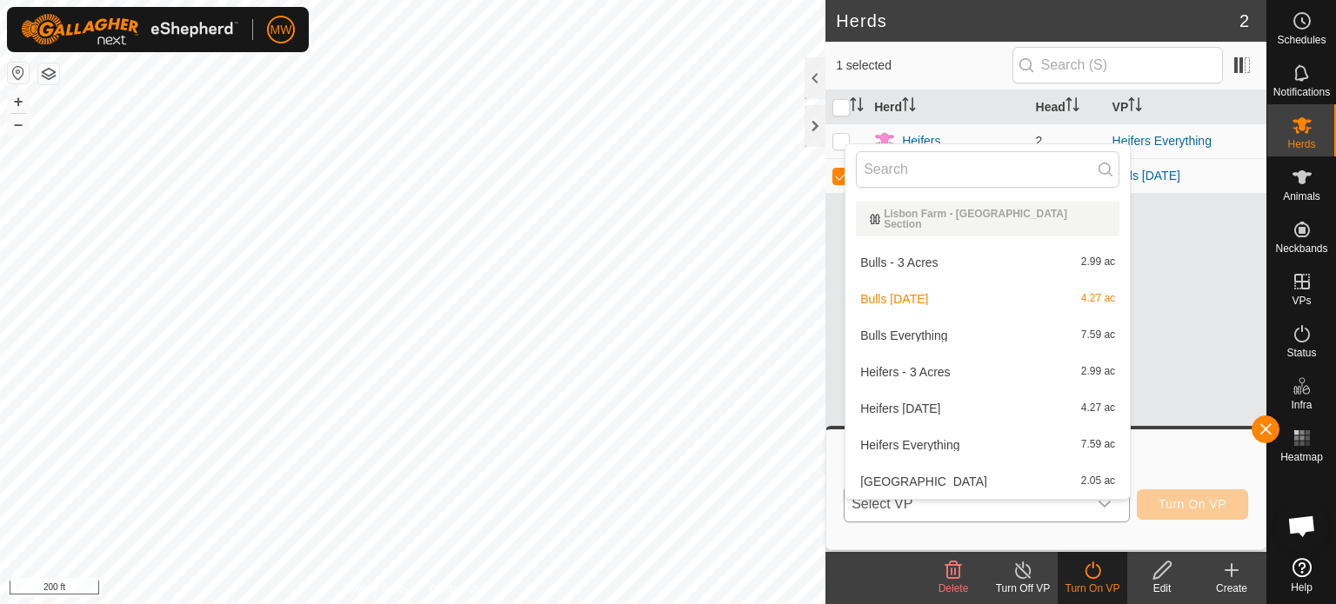
click at [933, 332] on li "Bulls Everything 7.59 ac" at bounding box center [987, 335] width 284 height 35
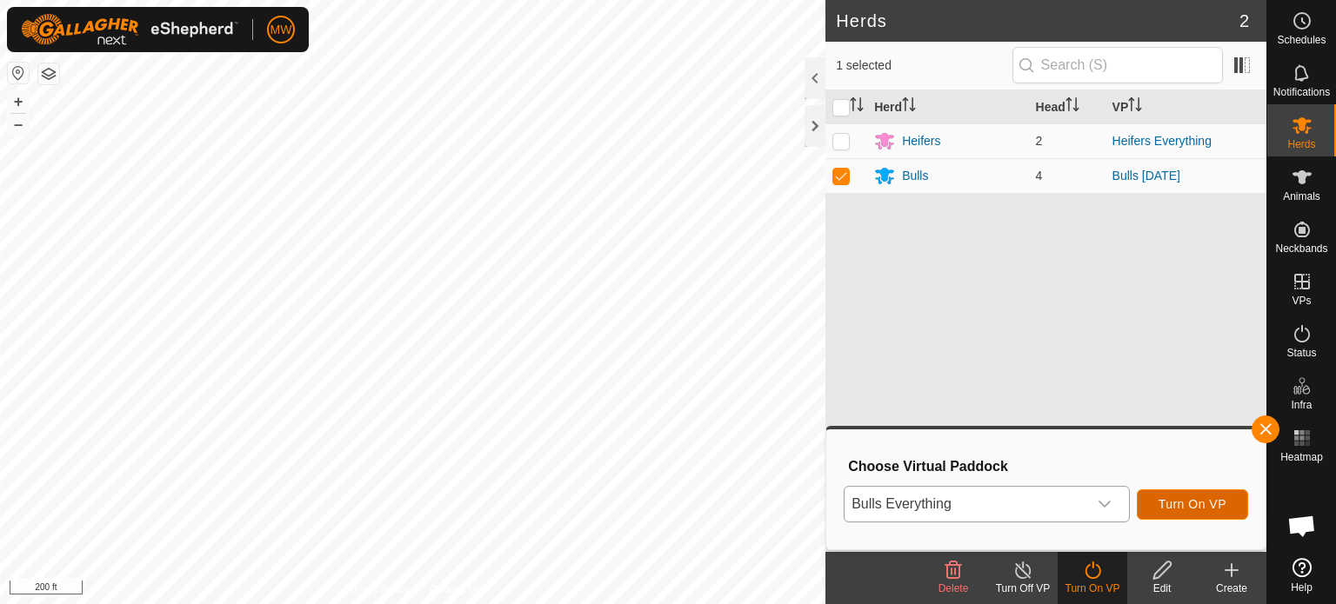
click at [1205, 507] on span "Turn On VP" at bounding box center [1192, 504] width 68 height 14
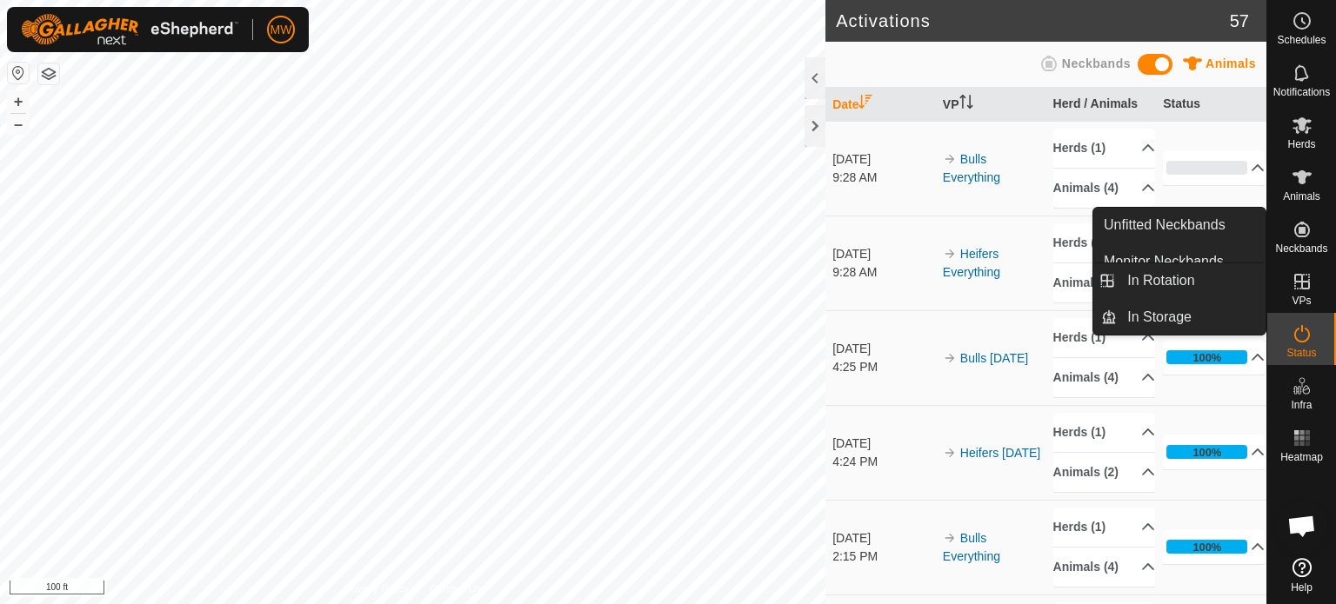
click at [1309, 285] on icon at bounding box center [1302, 281] width 21 height 21
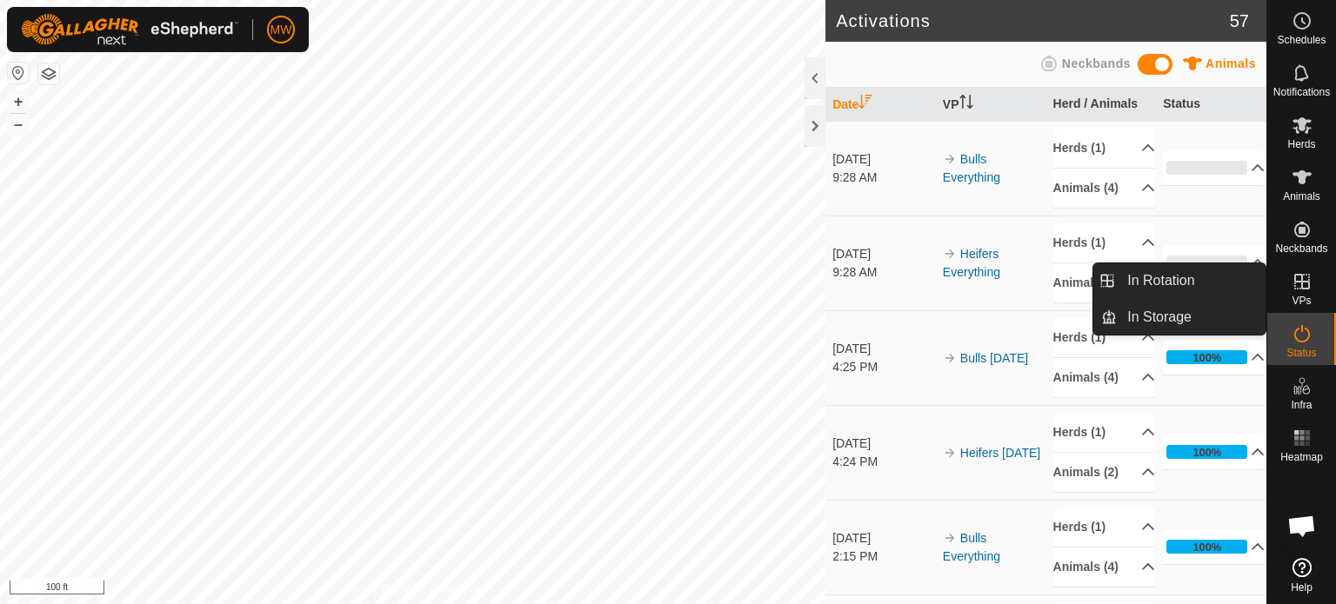
click at [1234, 289] on link "In Rotation" at bounding box center [1191, 281] width 149 height 35
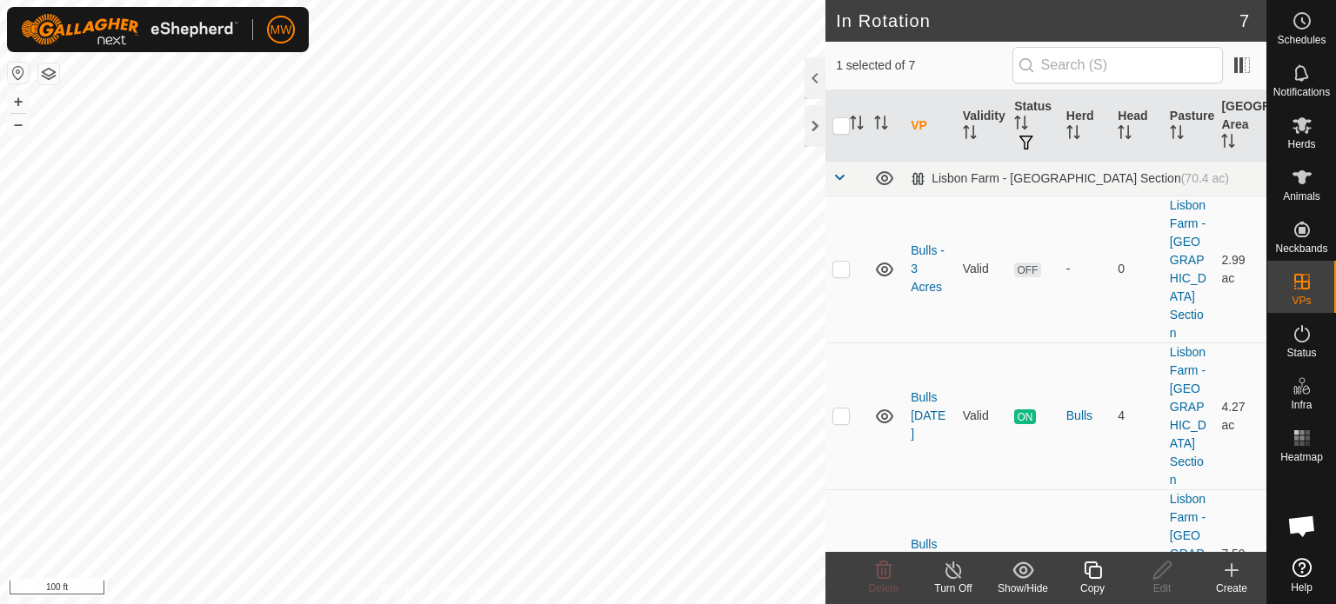
click at [1249, 570] on create-svg-icon at bounding box center [1232, 570] width 70 height 21
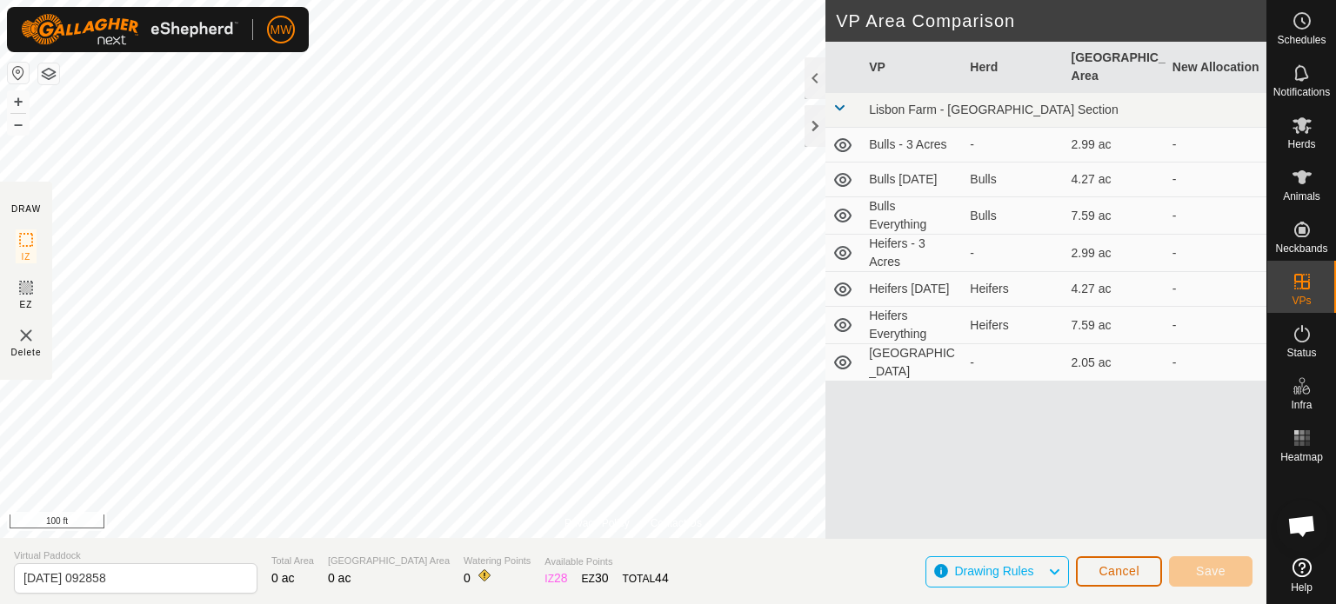
click at [1152, 574] on button "Cancel" at bounding box center [1119, 572] width 86 height 30
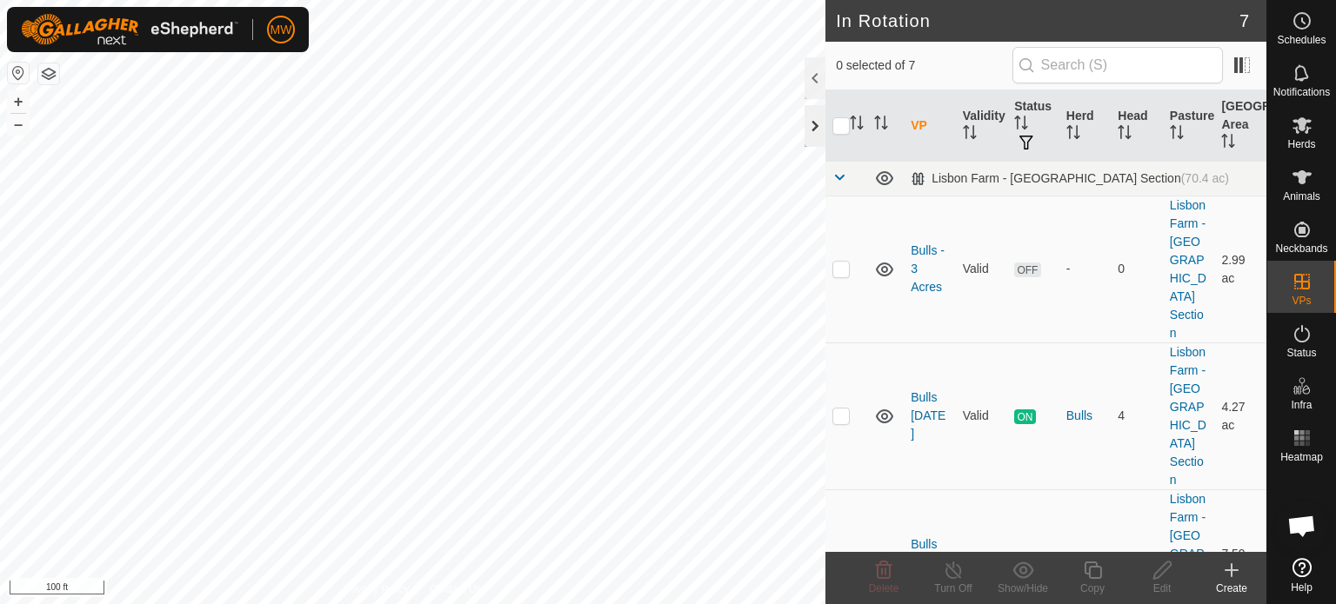
click at [812, 144] on div at bounding box center [814, 126] width 21 height 42
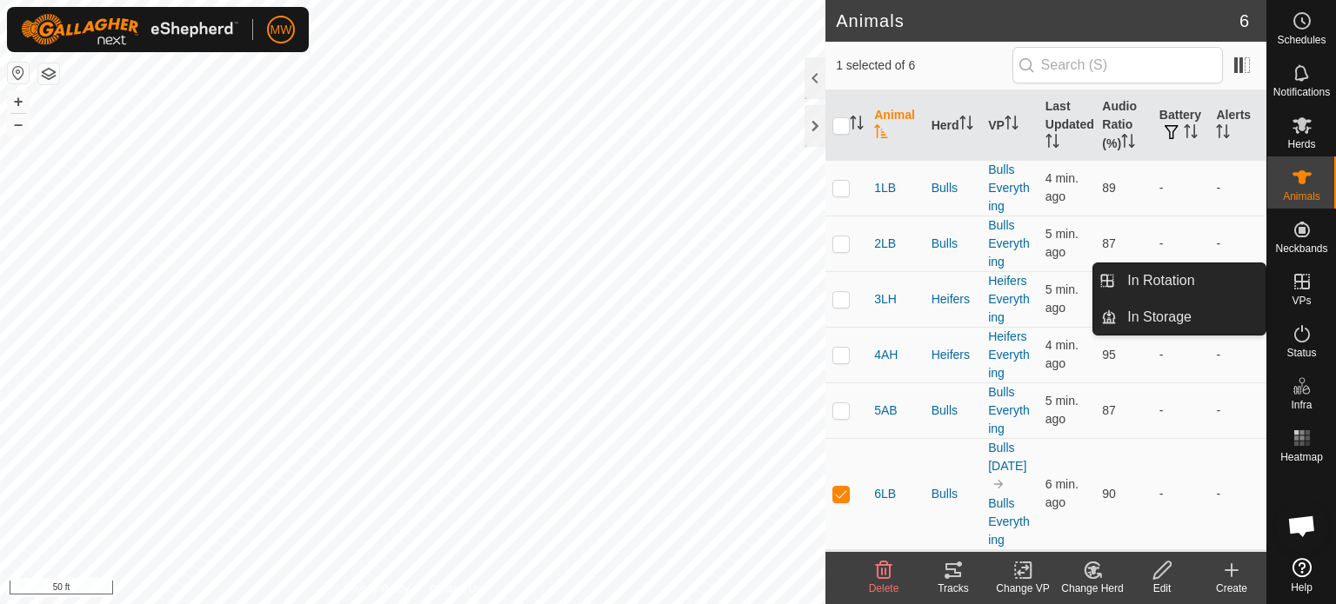
click at [1293, 305] on span "VPs" at bounding box center [1301, 301] width 19 height 10
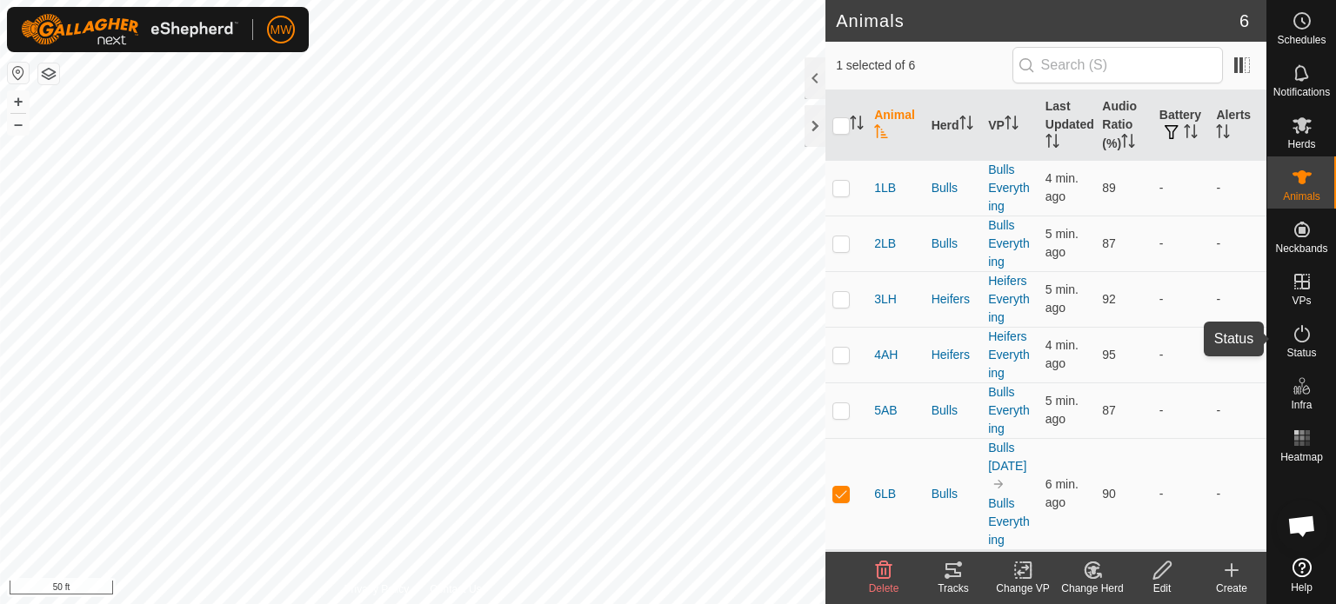
click at [1292, 343] on icon at bounding box center [1302, 334] width 21 height 21
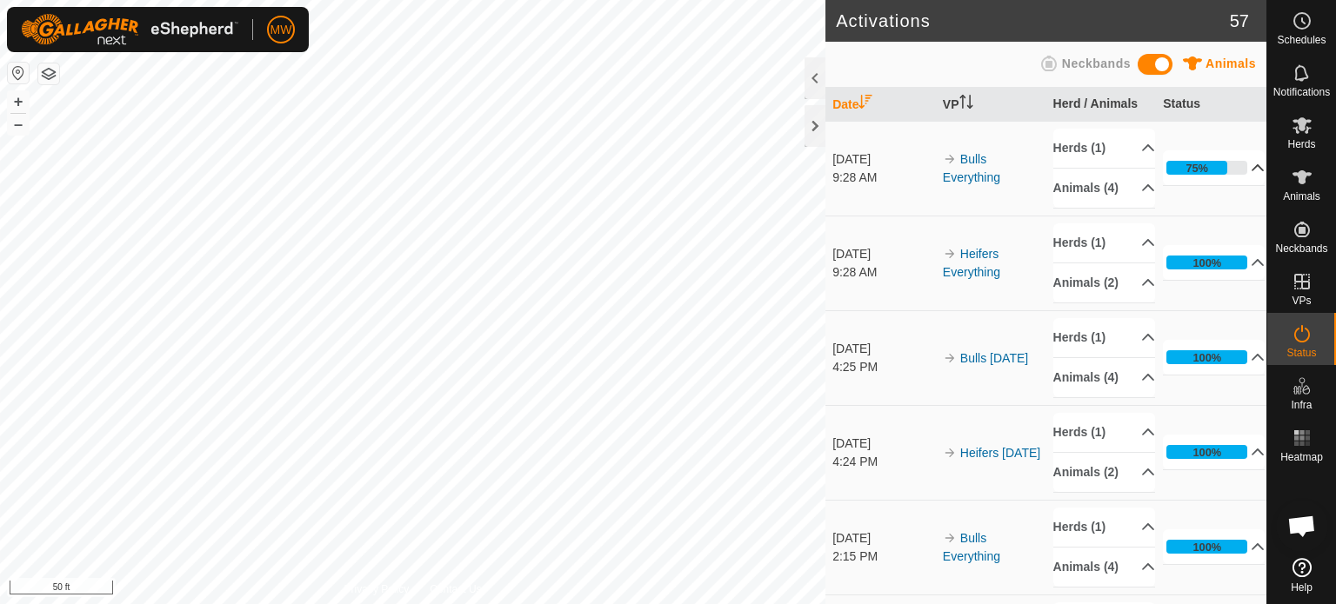
click at [1231, 168] on p-accordion-header "75%" at bounding box center [1214, 167] width 102 height 35
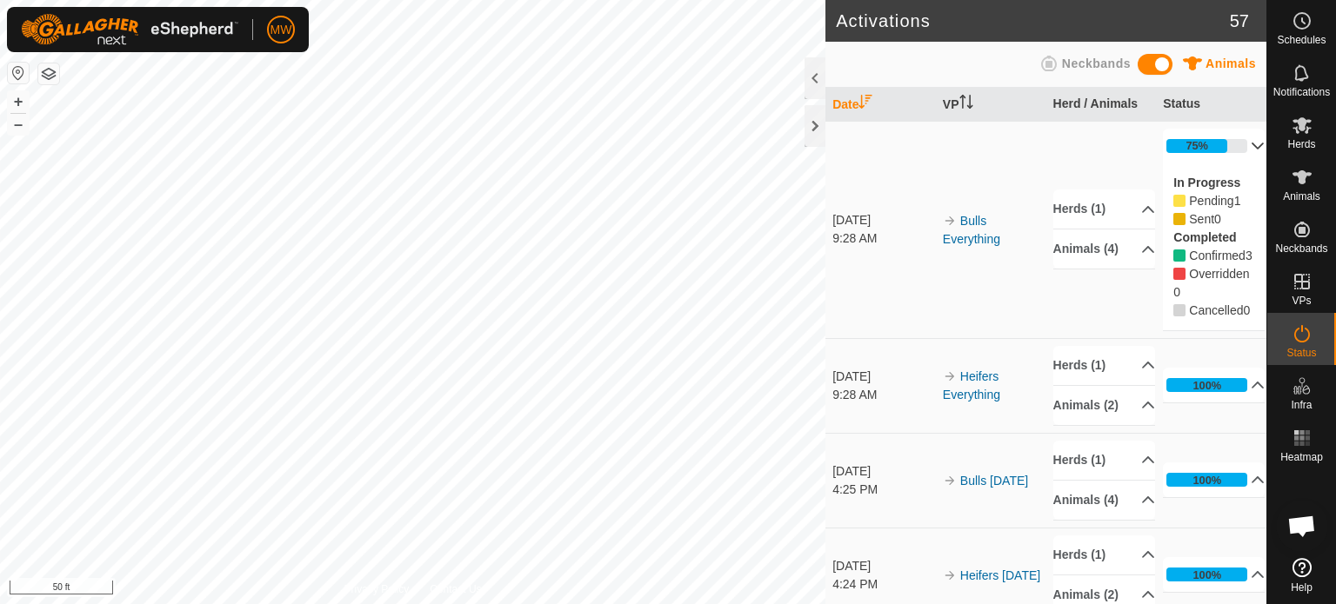
click at [1237, 146] on p-accordion-header "75%" at bounding box center [1214, 146] width 102 height 35
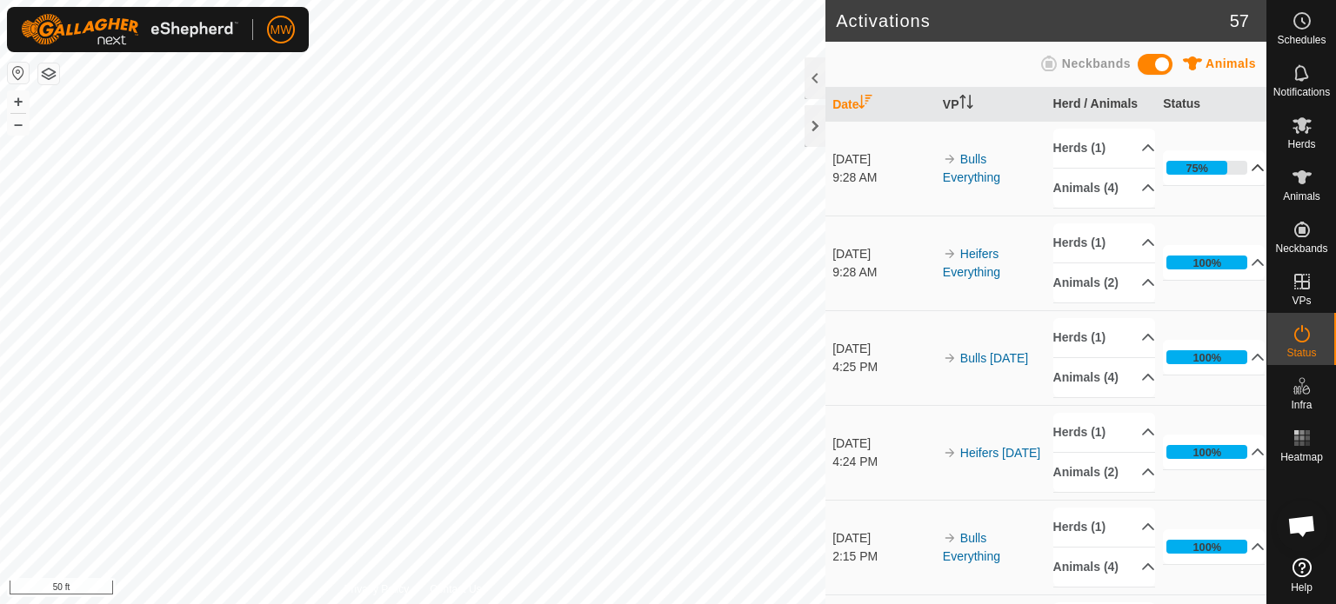
click at [1238, 177] on p-accordion-header "75%" at bounding box center [1214, 167] width 102 height 35
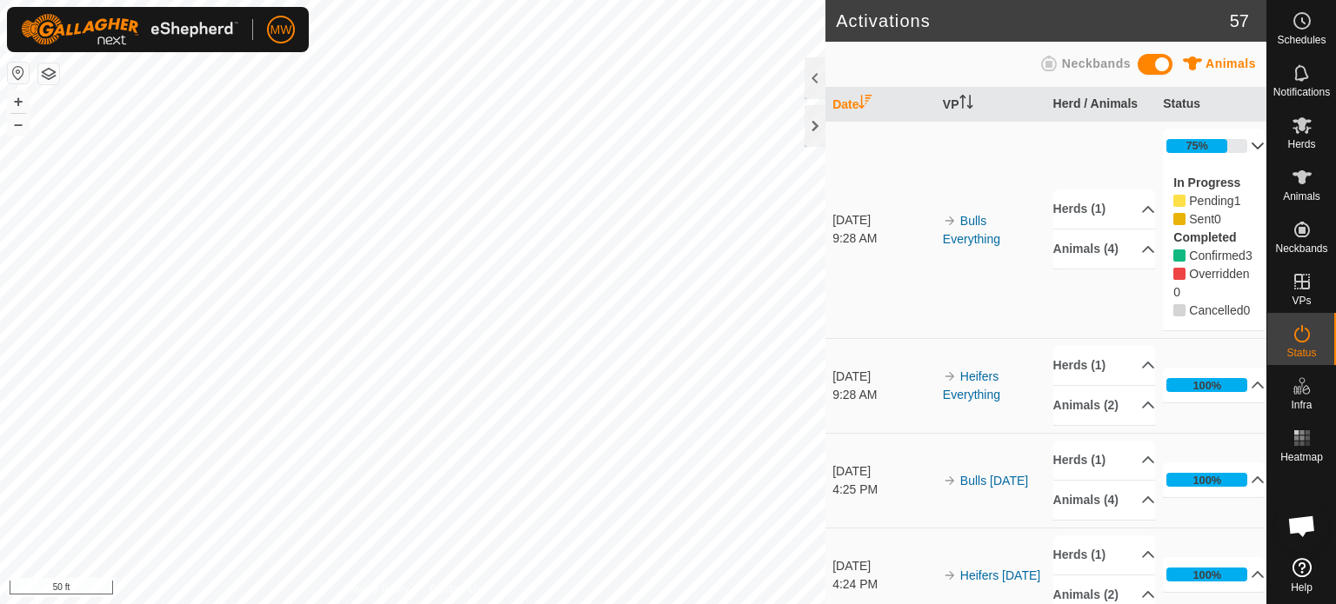
click at [1238, 145] on p-accordion-header "75%" at bounding box center [1214, 146] width 102 height 35
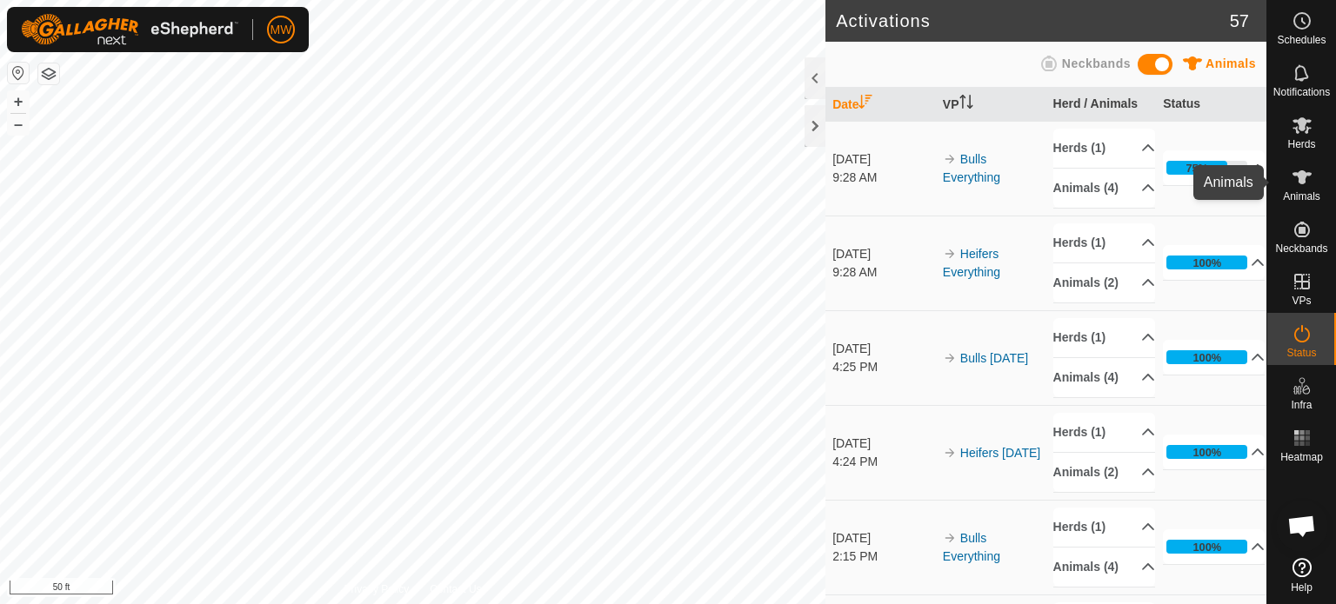
click at [1305, 184] on icon at bounding box center [1302, 177] width 21 height 21
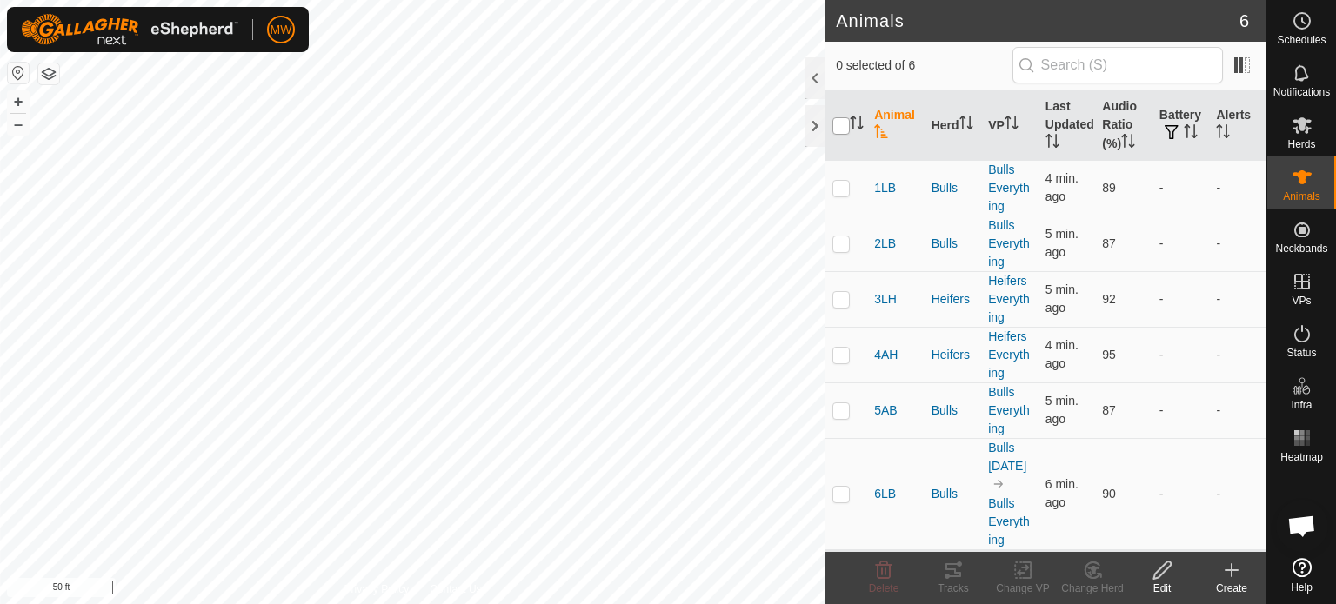
click at [847, 131] on input "checkbox" at bounding box center [840, 125] width 17 height 17
checkbox input "true"
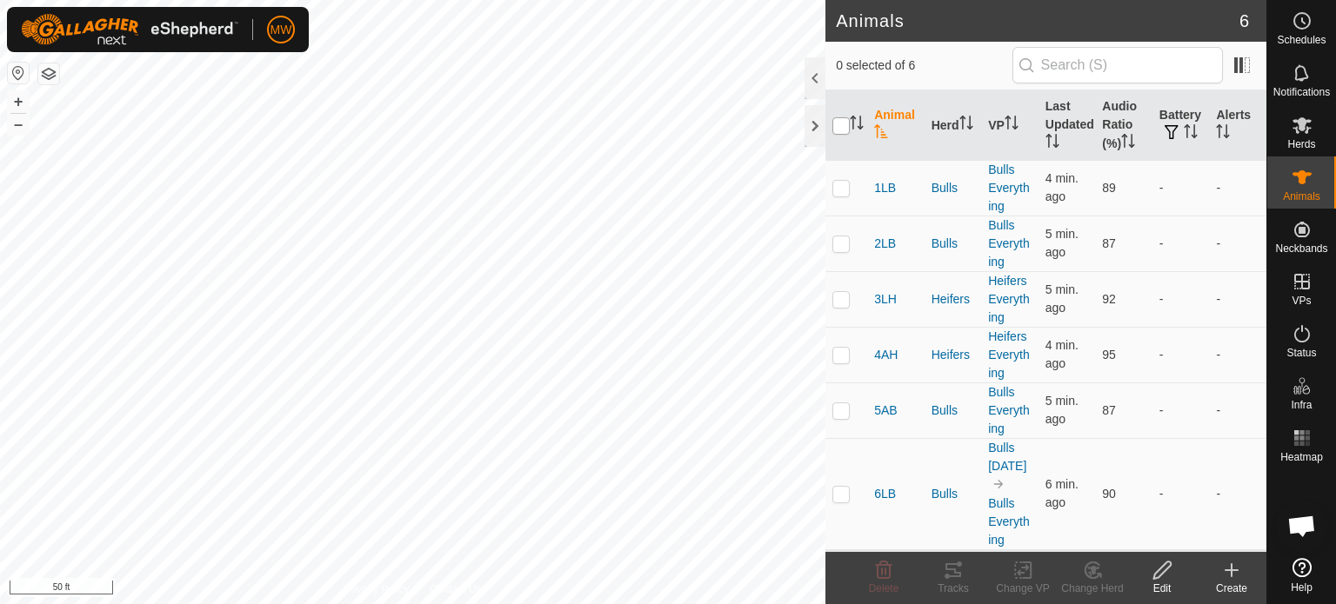
checkbox input "true"
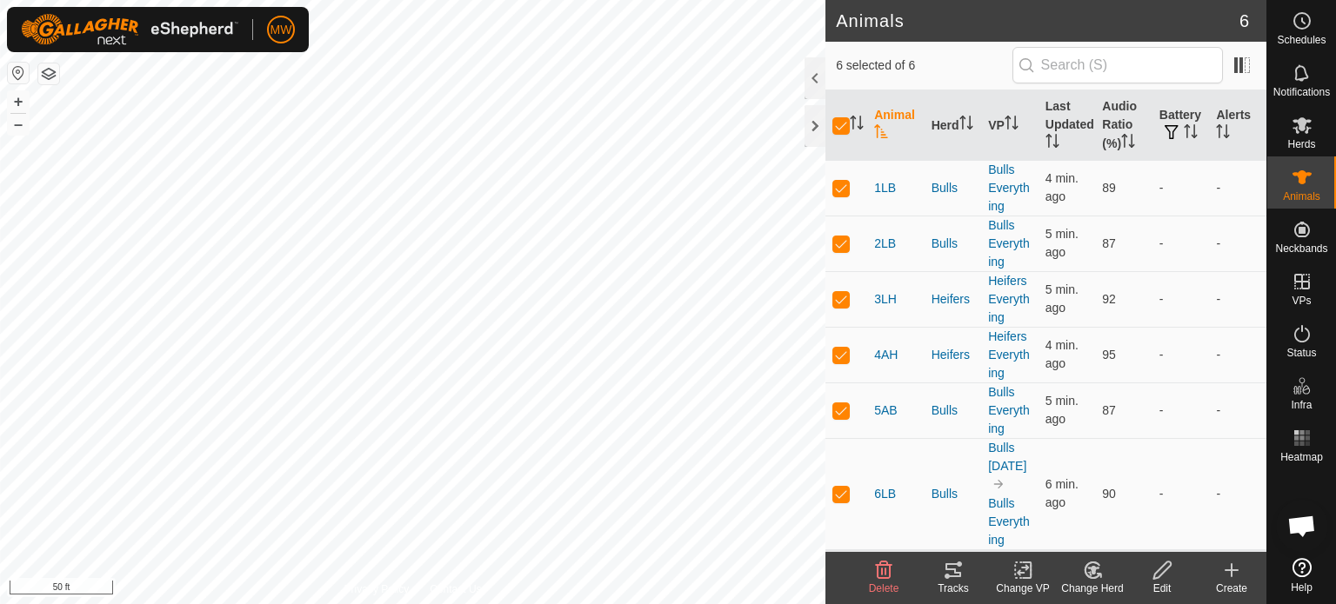
click at [965, 564] on tracks-svg-icon at bounding box center [953, 570] width 70 height 21
